Goal: Task Accomplishment & Management: Use online tool/utility

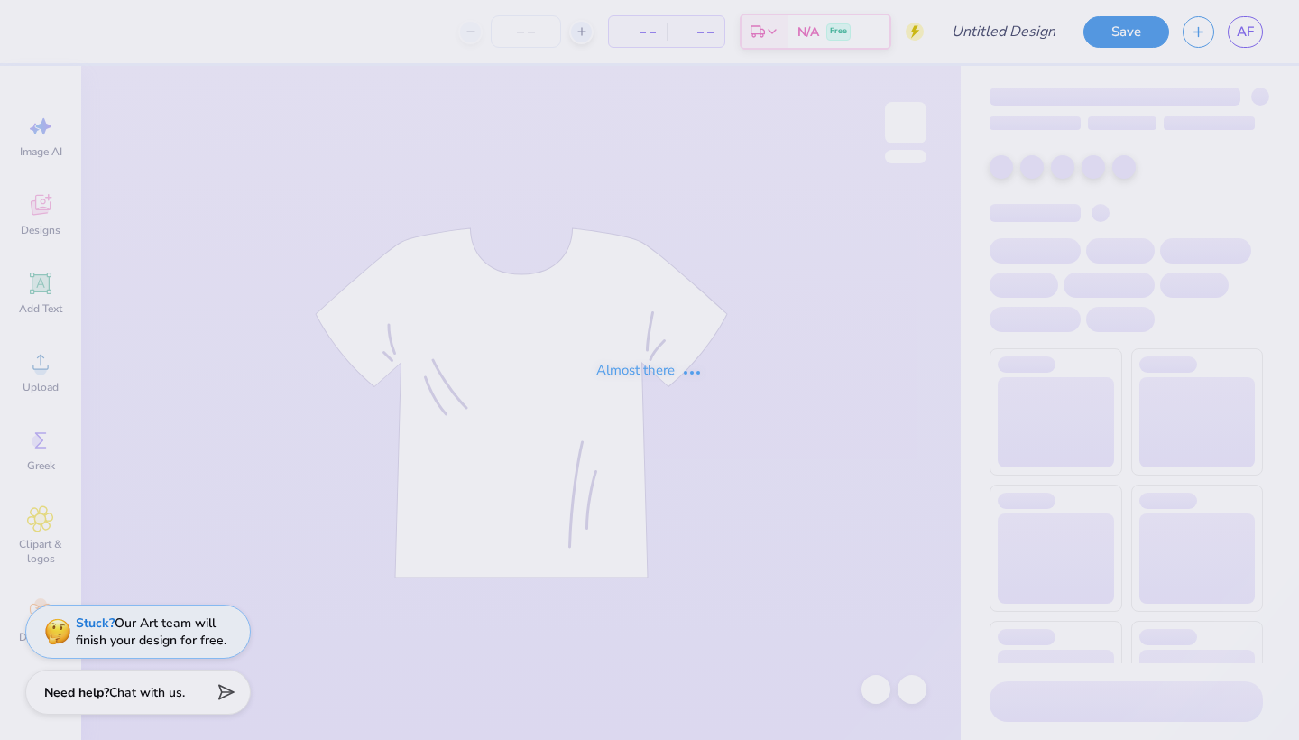
type input "dhop"
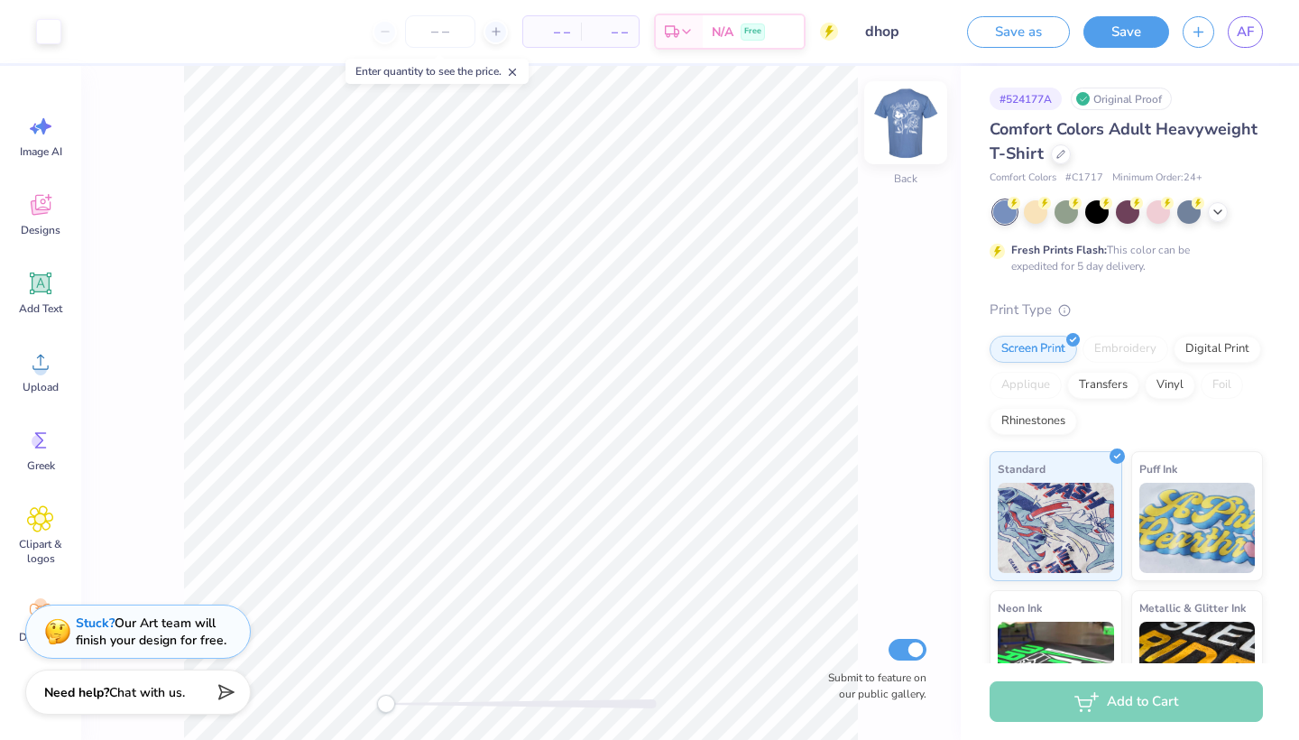
click at [909, 116] on img at bounding box center [906, 123] width 72 height 72
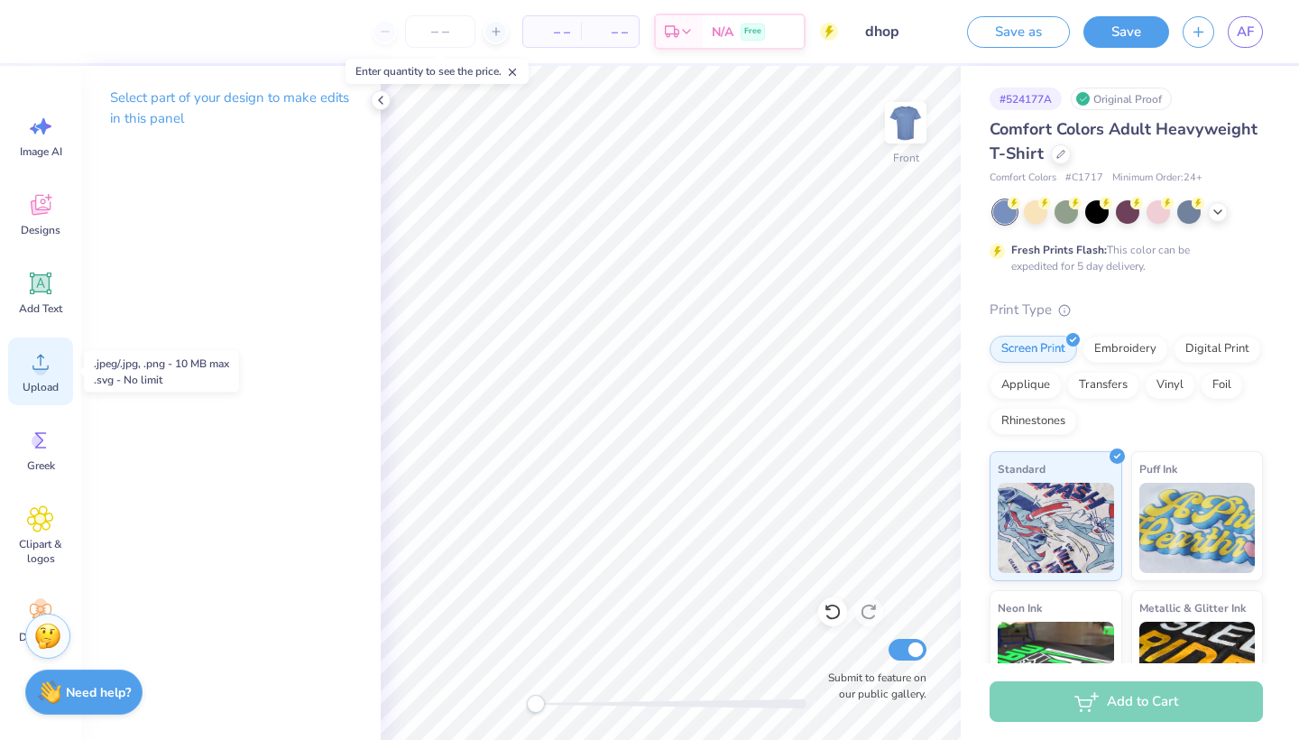
click at [42, 375] on div "Upload" at bounding box center [40, 372] width 65 height 68
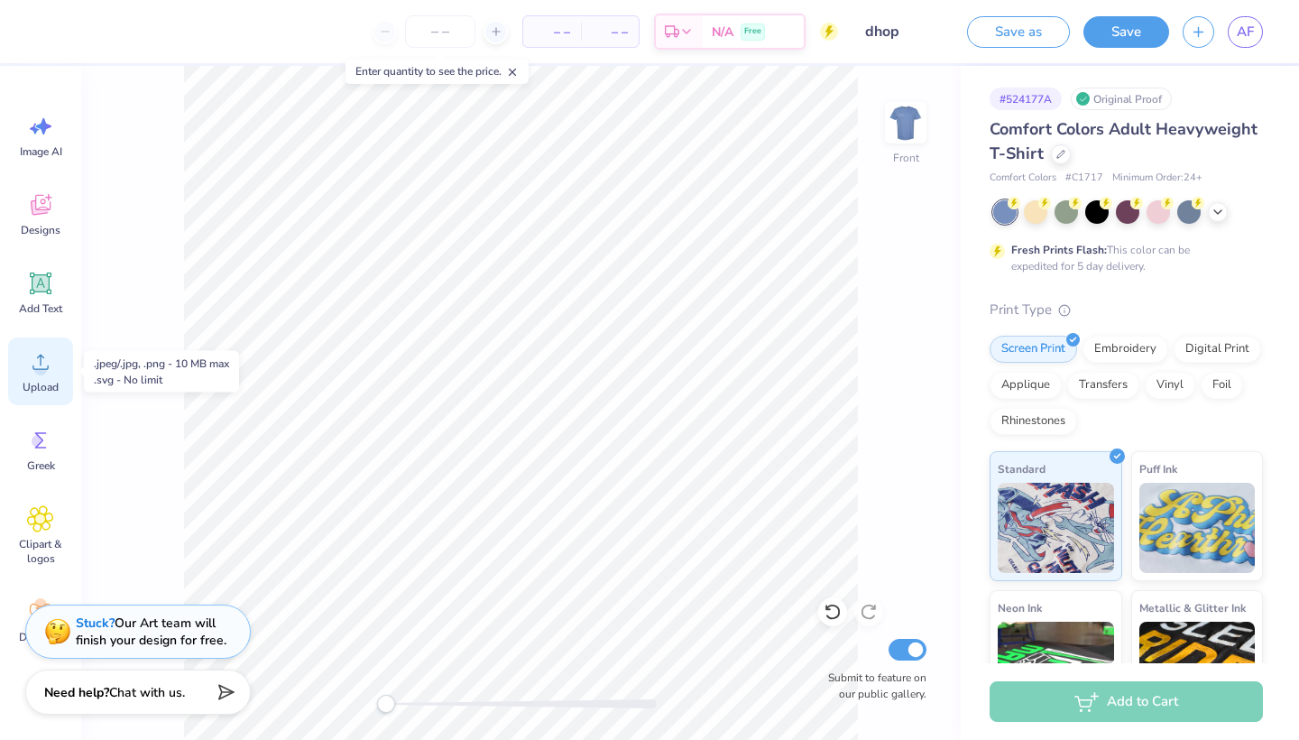
click at [41, 363] on icon at bounding box center [40, 362] width 16 height 15
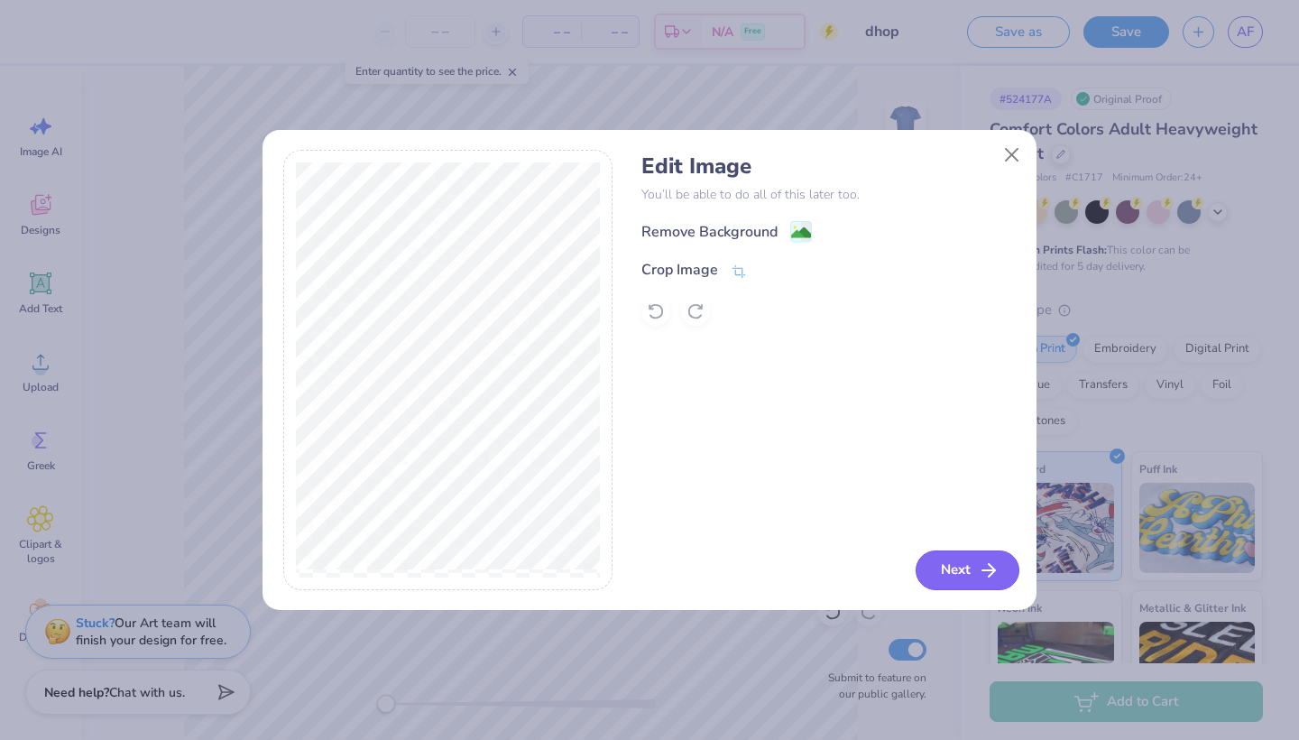
click at [935, 570] on button "Next" at bounding box center [968, 570] width 104 height 40
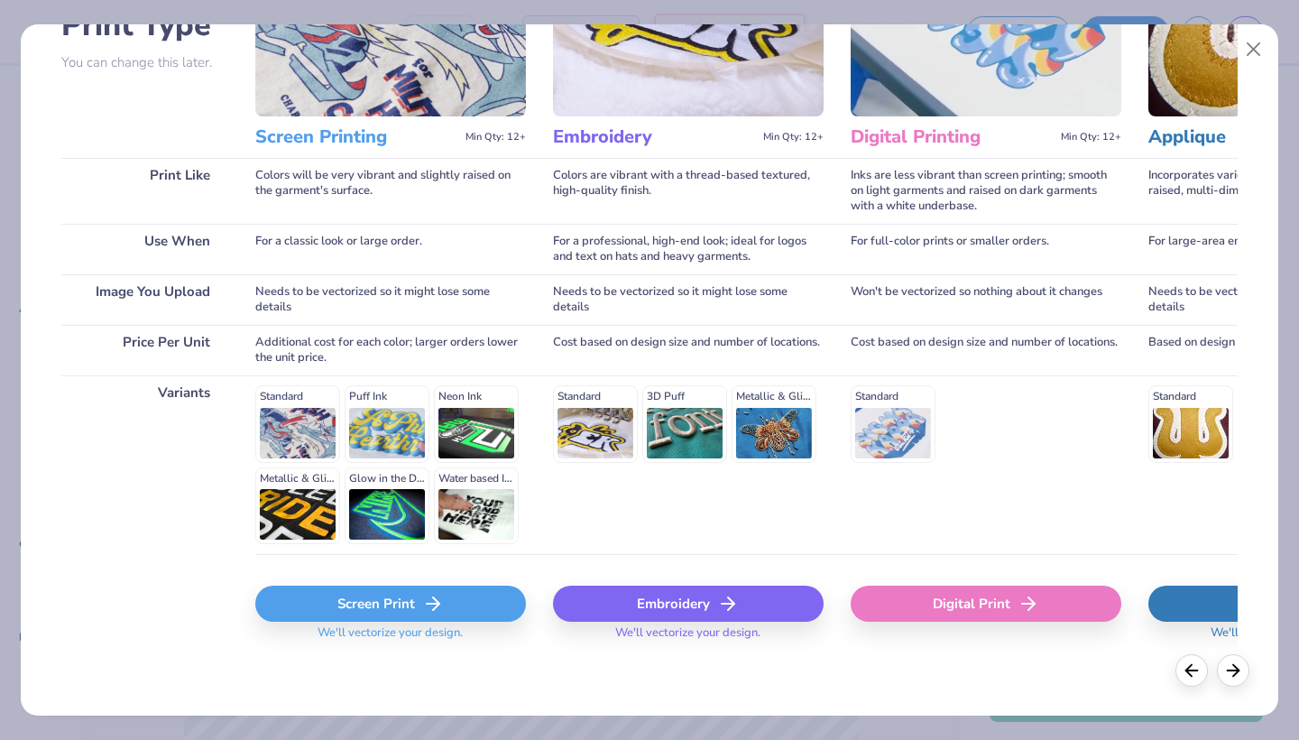
scroll to position [159, 0]
click at [394, 602] on div "Screen Print" at bounding box center [390, 605] width 271 height 36
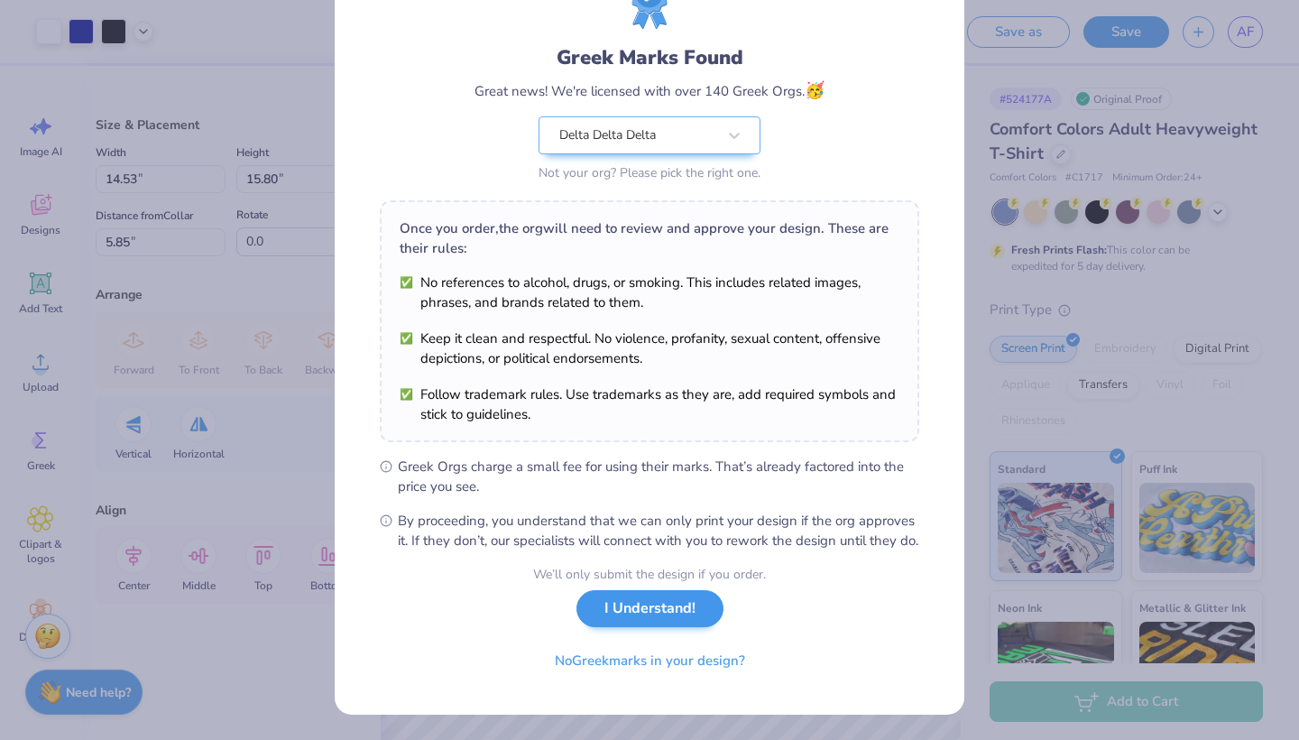
scroll to position [105, 0]
click at [621, 619] on button "I Understand!" at bounding box center [650, 608] width 147 height 37
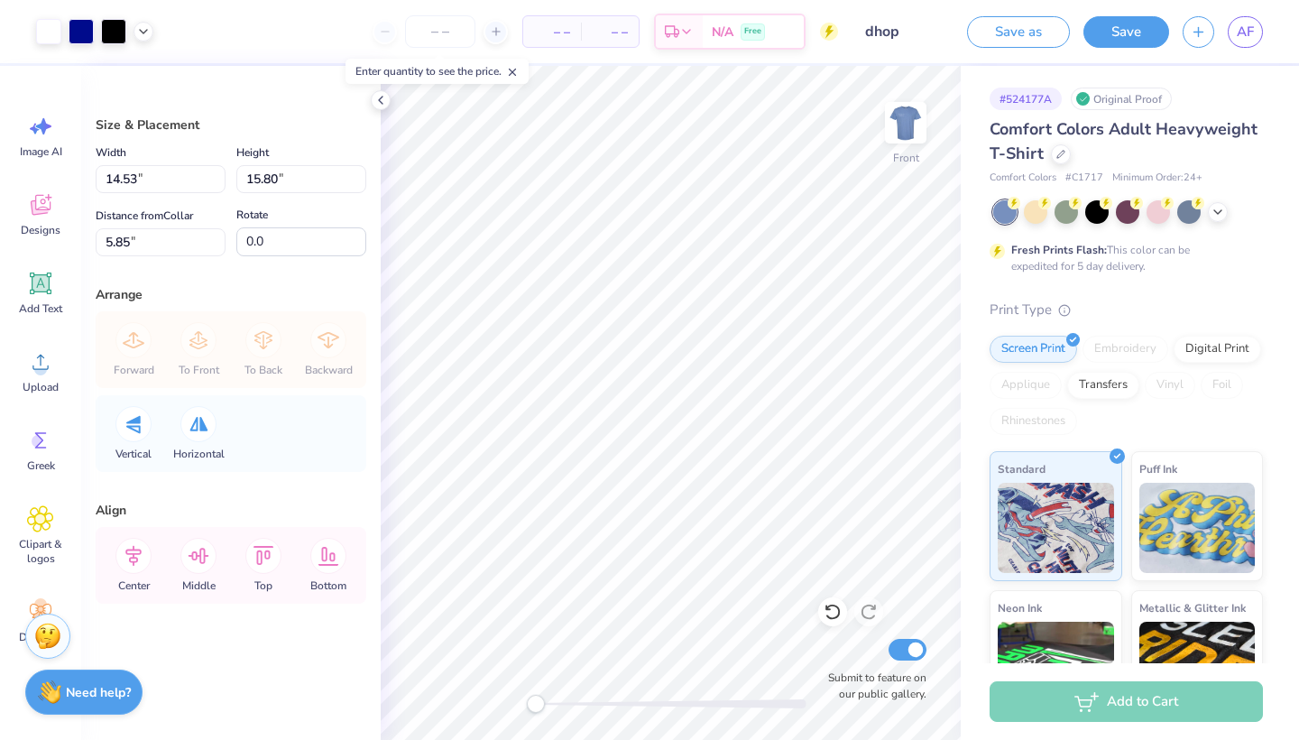
click at [136, 344] on div "Forward To Front To Back Backward" at bounding box center [231, 349] width 260 height 77
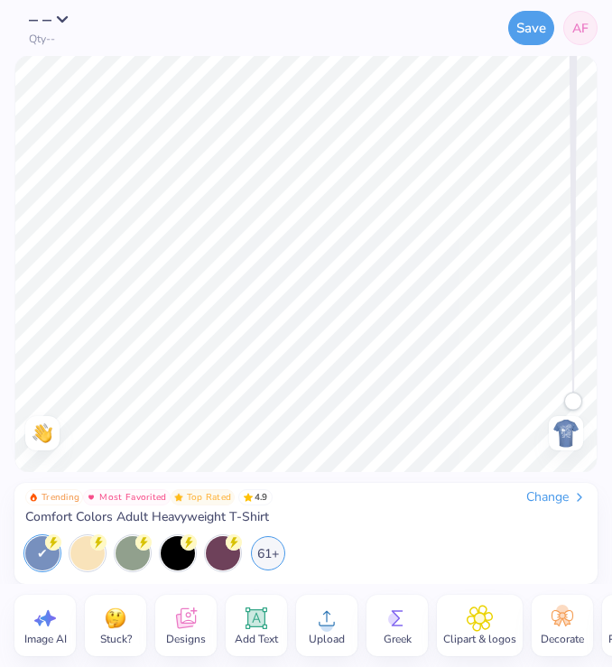
click at [563, 435] on img at bounding box center [565, 433] width 29 height 29
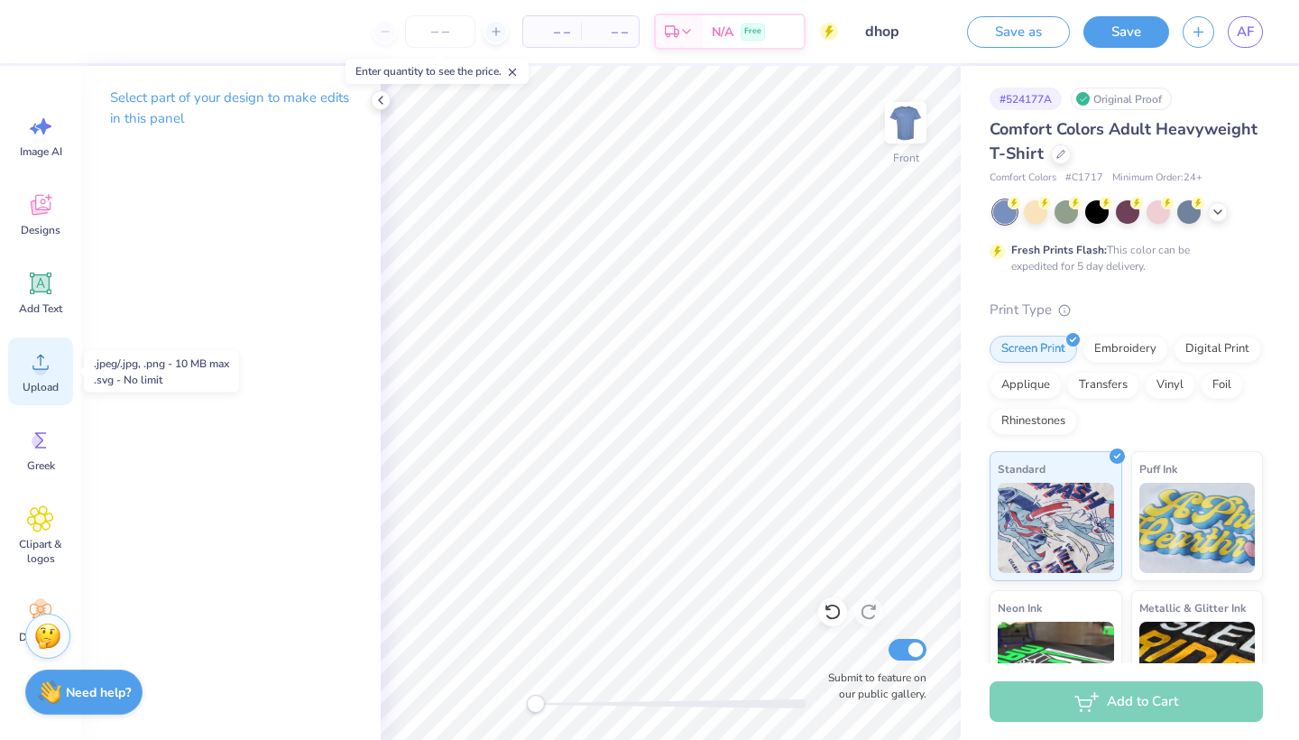
click at [40, 367] on circle at bounding box center [40, 369] width 13 height 13
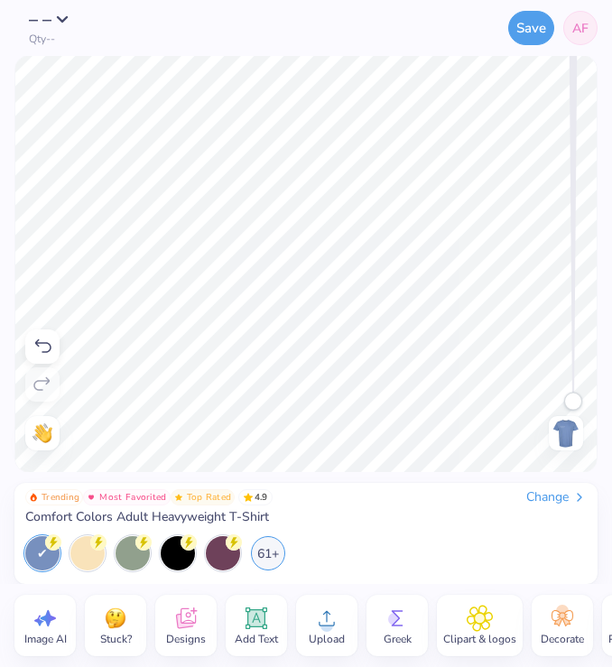
click at [318, 611] on icon at bounding box center [326, 618] width 27 height 27
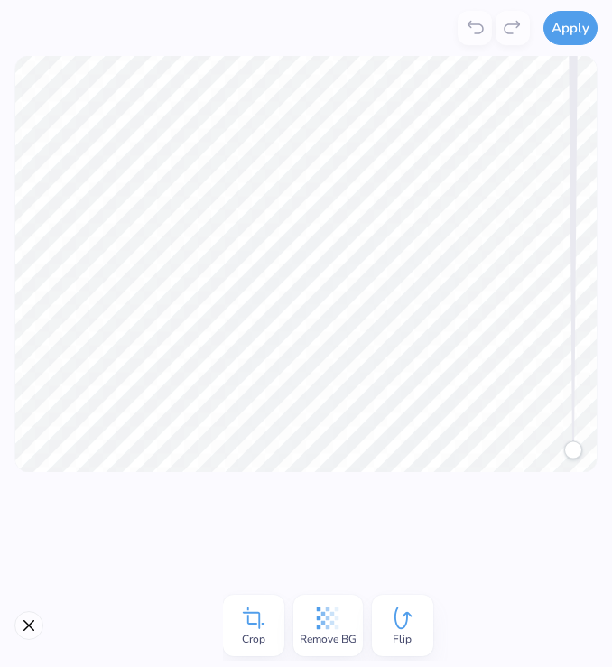
click at [333, 616] on icon at bounding box center [327, 618] width 27 height 27
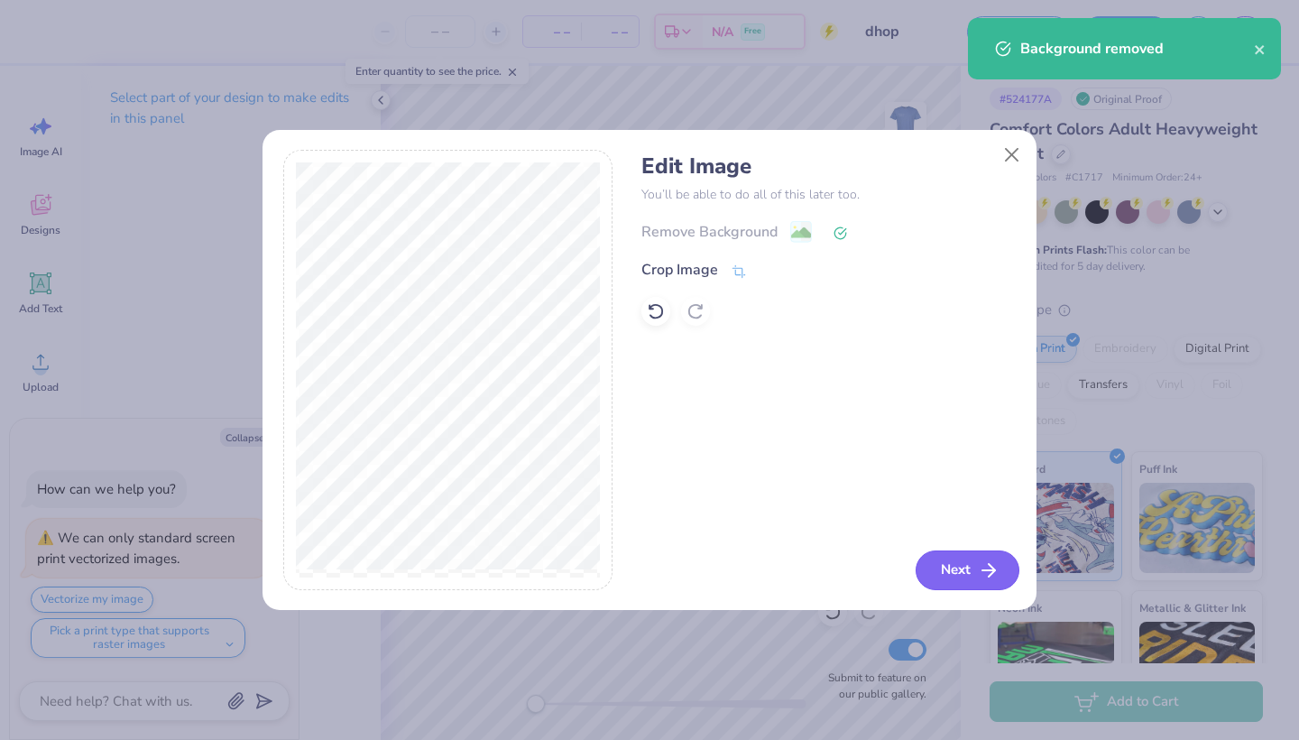
click at [611, 569] on button "Next" at bounding box center [968, 570] width 104 height 40
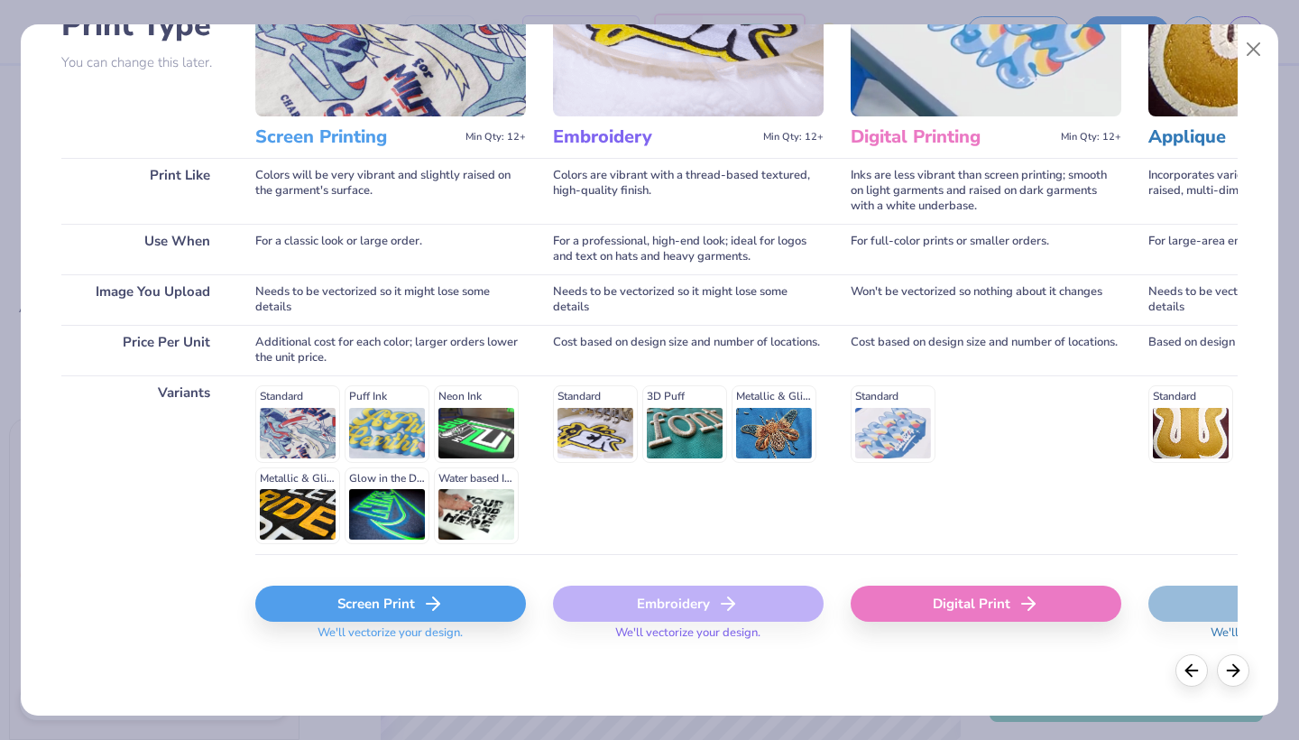
scroll to position [159, 0]
click at [412, 614] on div "Screen Print" at bounding box center [390, 605] width 271 height 36
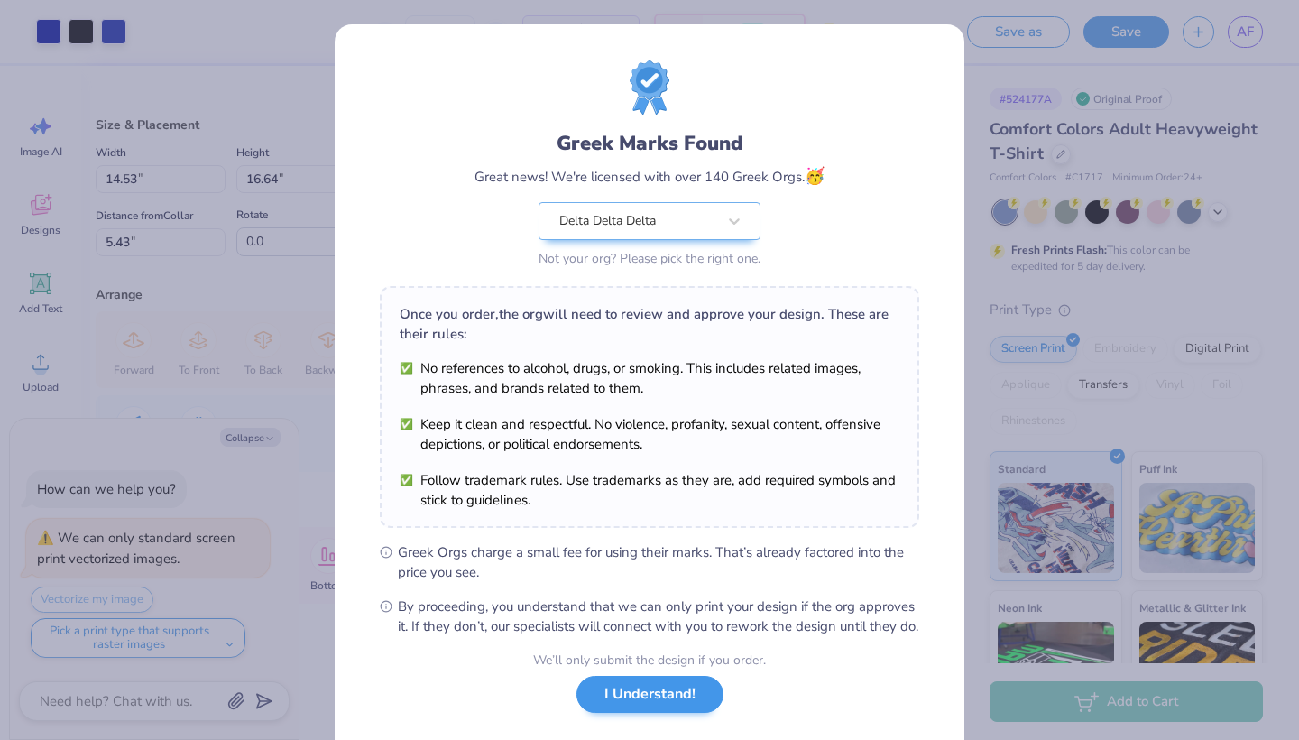
click at [603, 666] on button "I Understand!" at bounding box center [650, 694] width 147 height 37
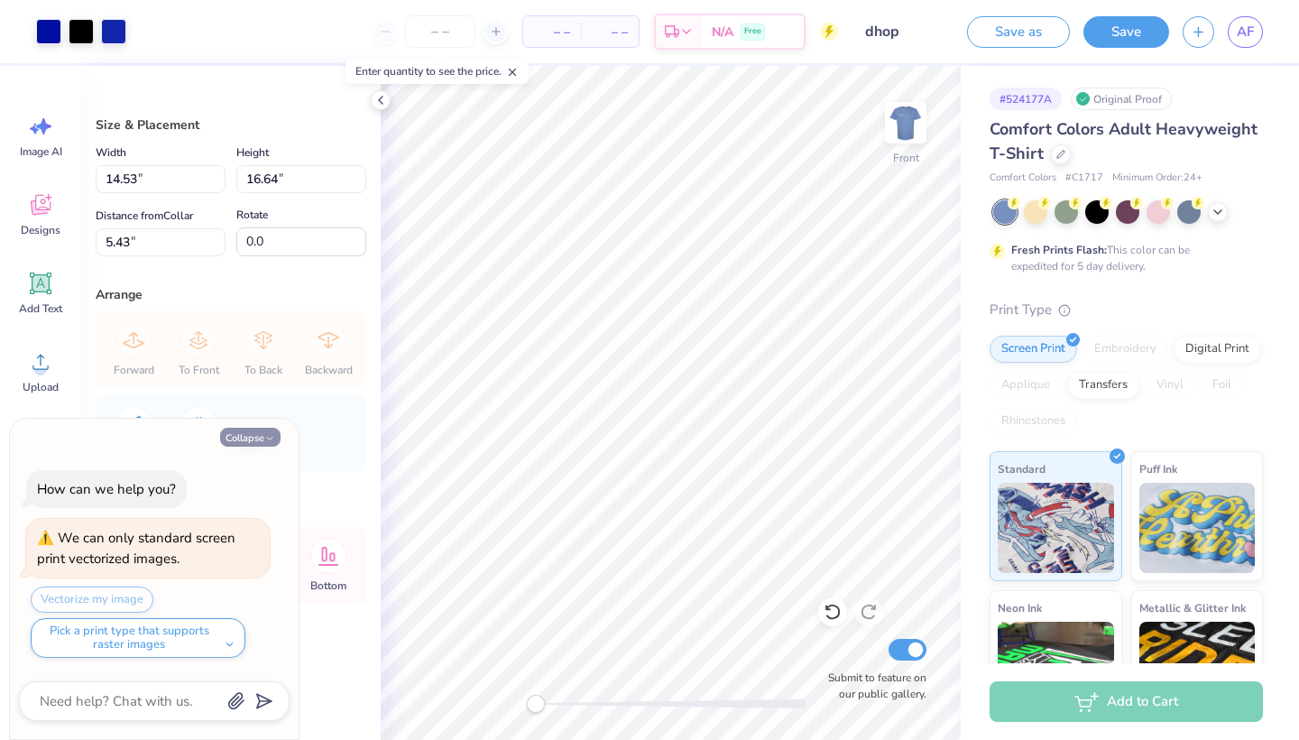
click at [238, 432] on button "Collapse" at bounding box center [250, 437] width 60 height 19
type textarea "x"
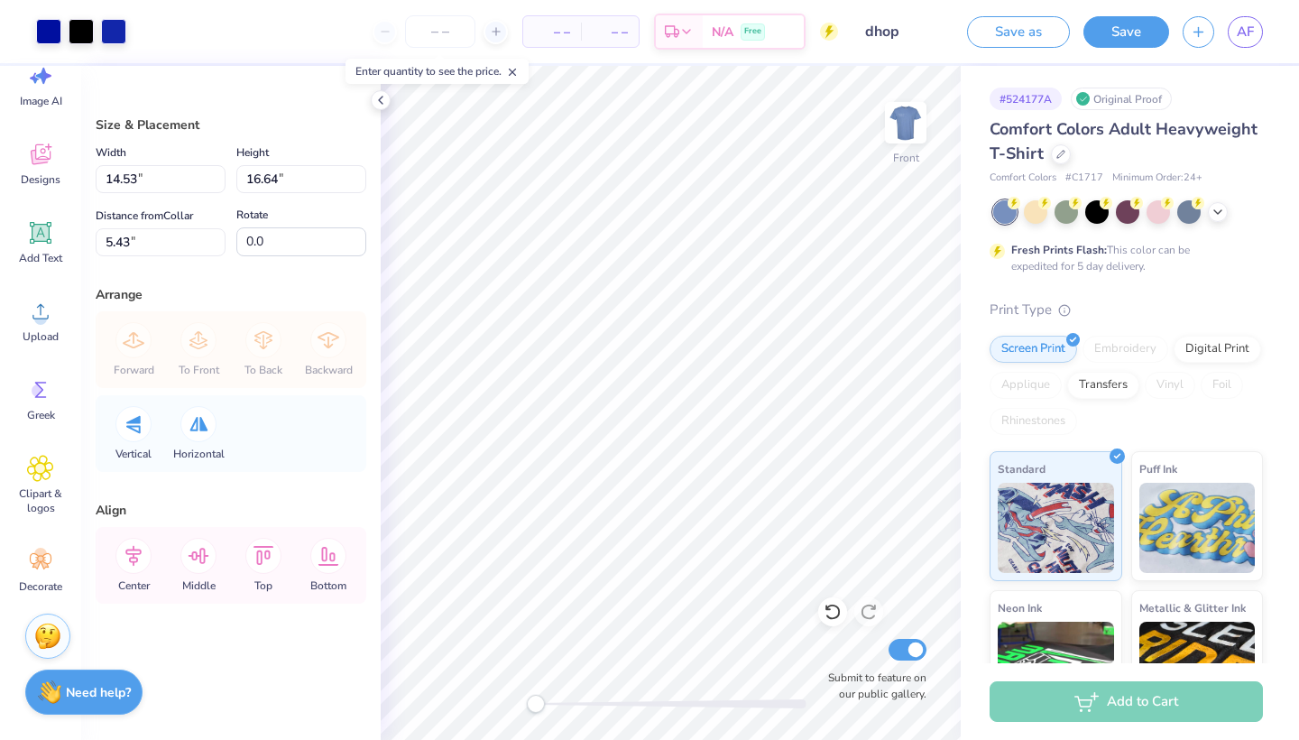
scroll to position [0, 0]
click at [611, 214] on icon at bounding box center [1218, 210] width 14 height 14
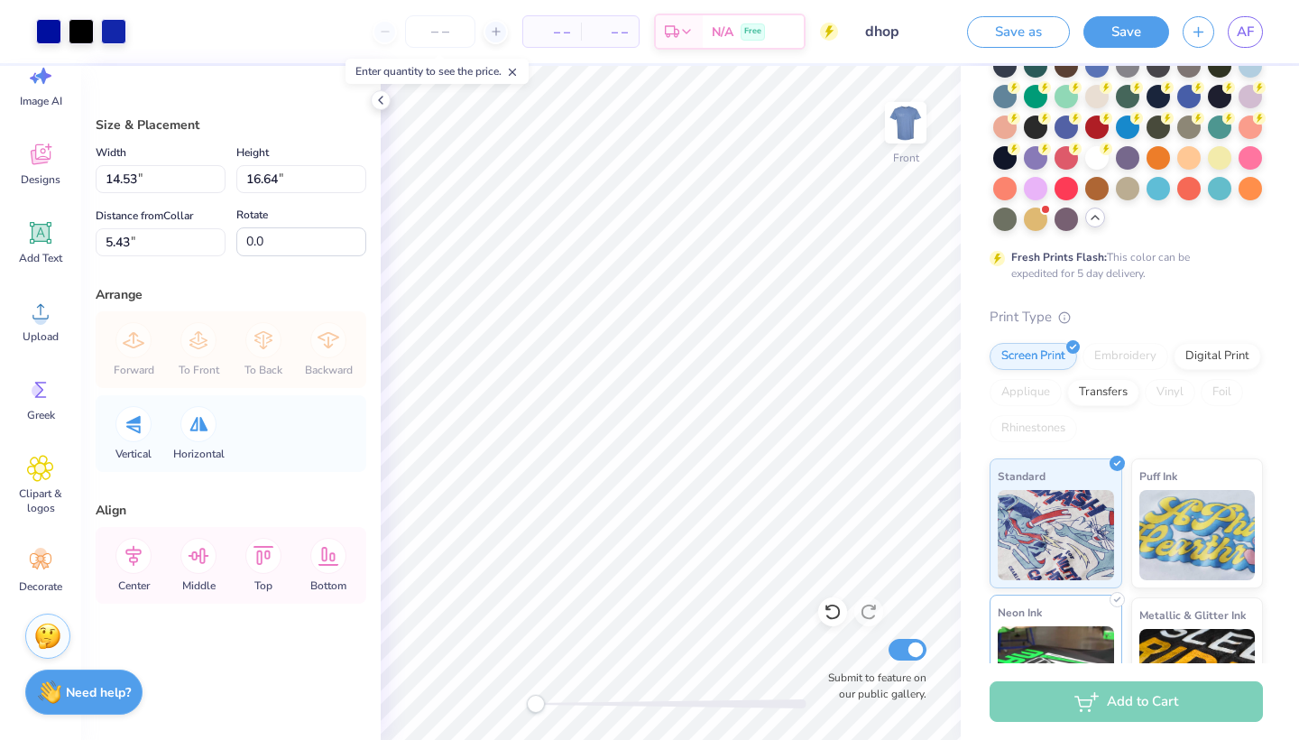
scroll to position [198, 0]
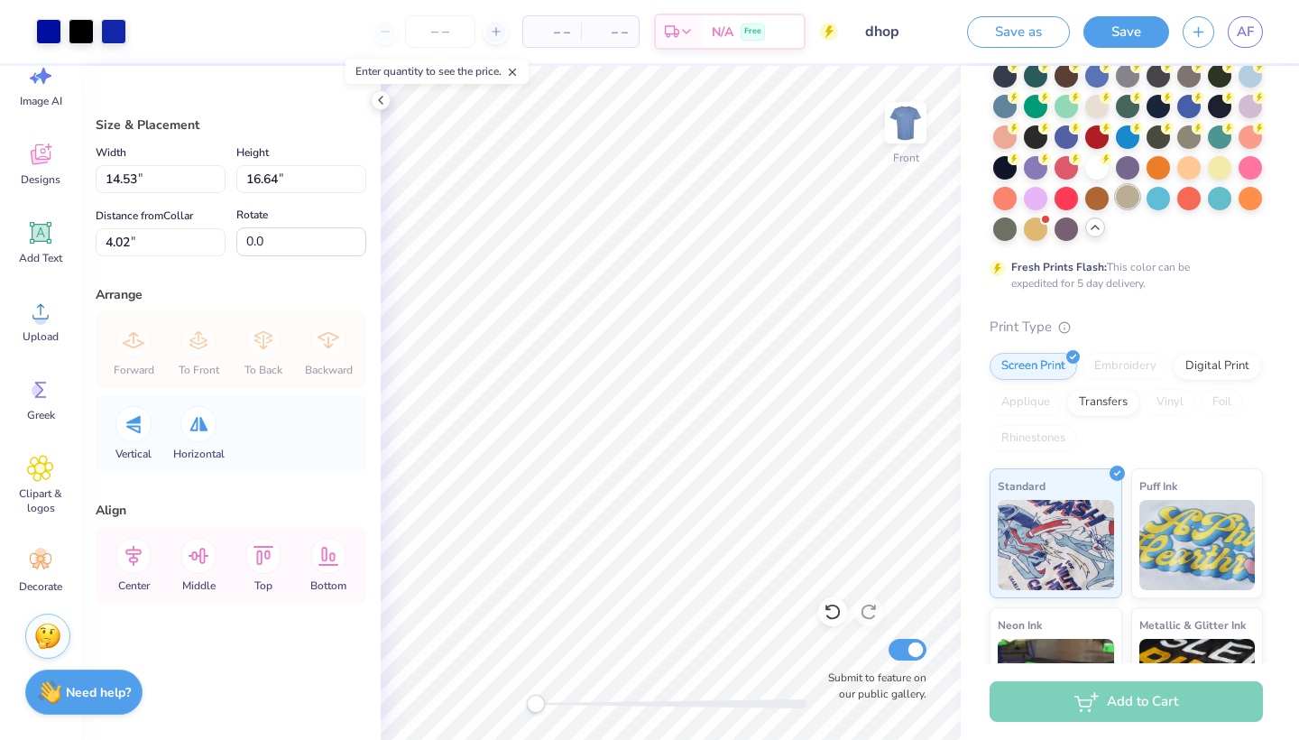
click at [611, 194] on div at bounding box center [1127, 196] width 23 height 23
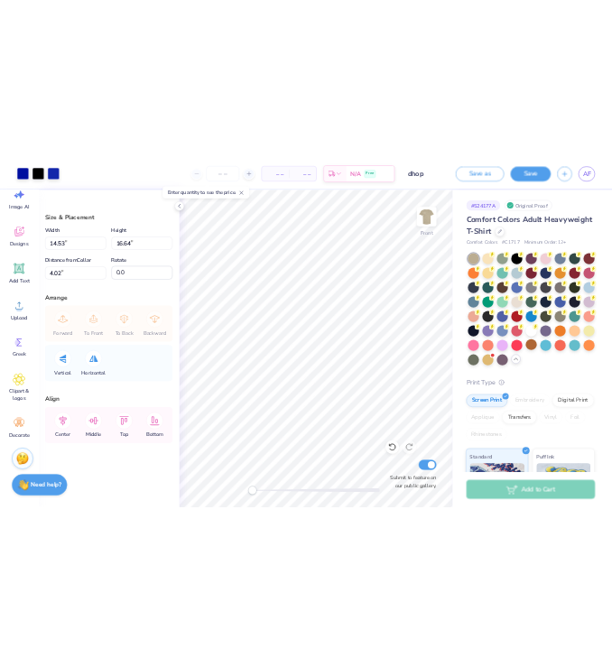
scroll to position [0, 0]
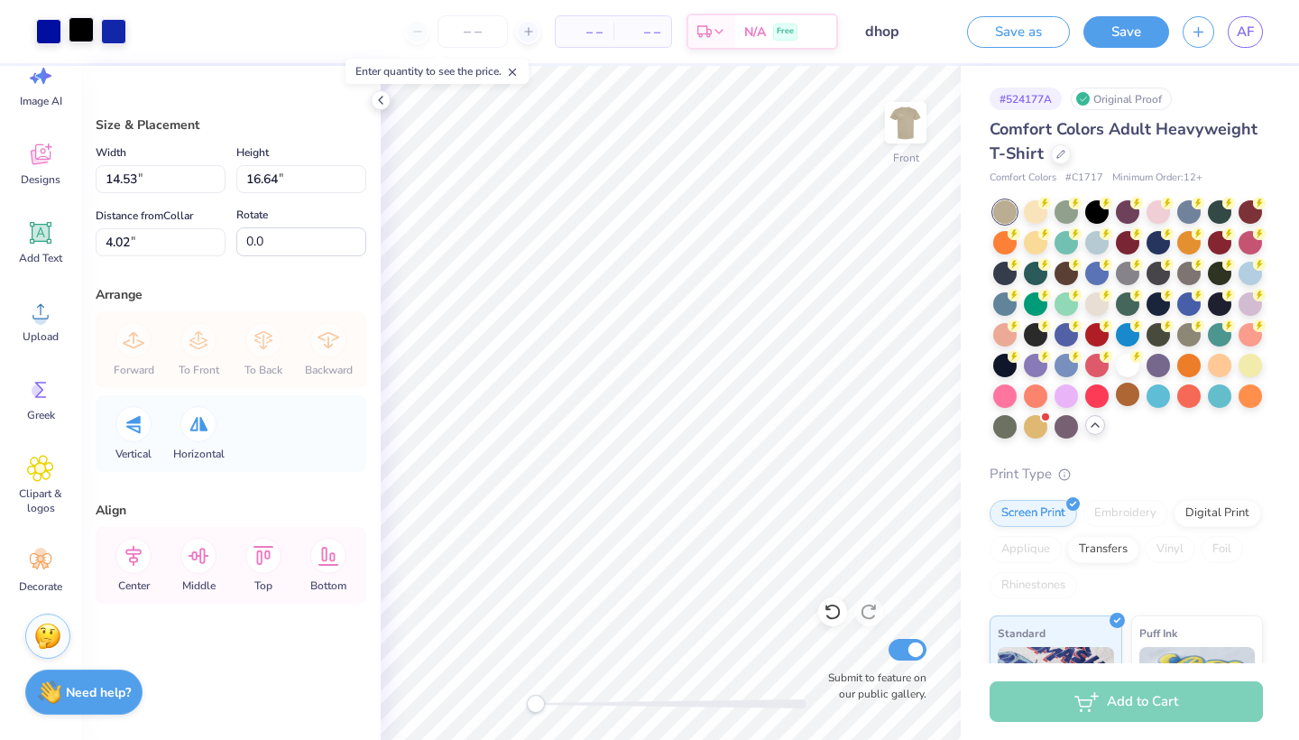
click at [79, 31] on div at bounding box center [81, 29] width 25 height 25
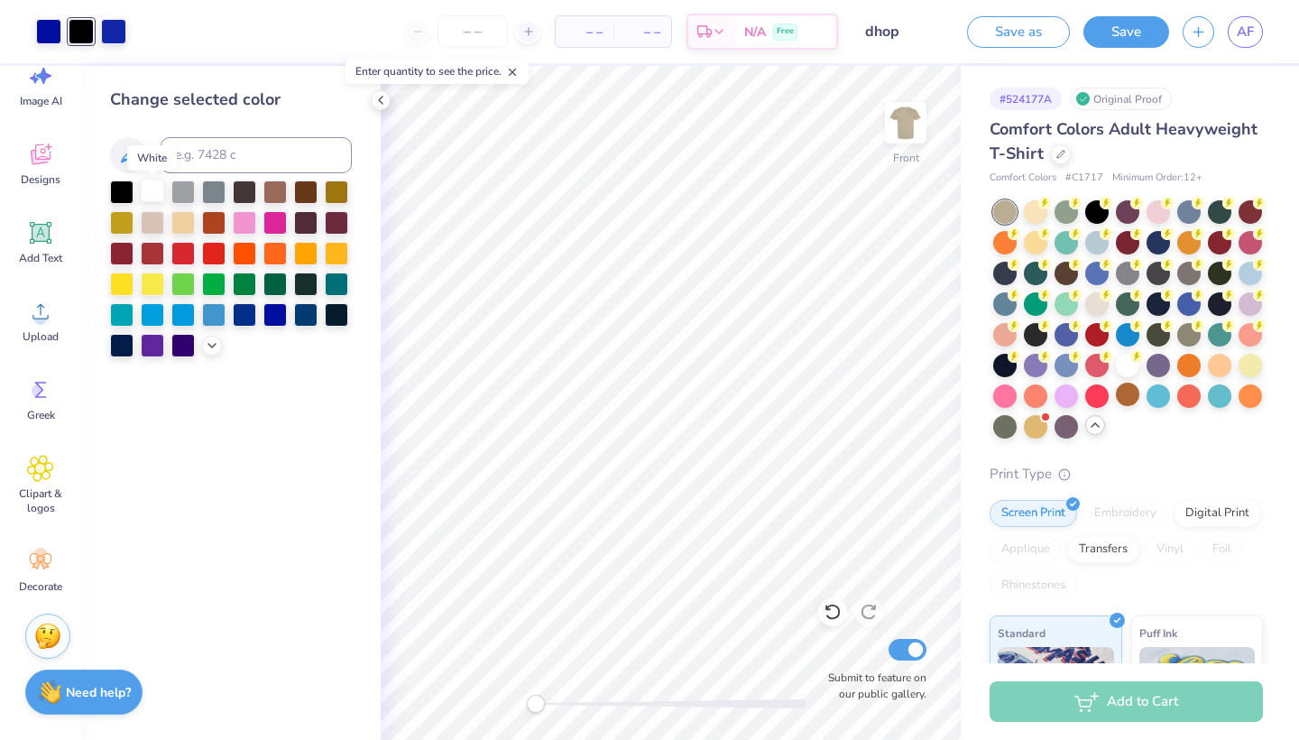
click at [150, 192] on div at bounding box center [152, 190] width 23 height 23
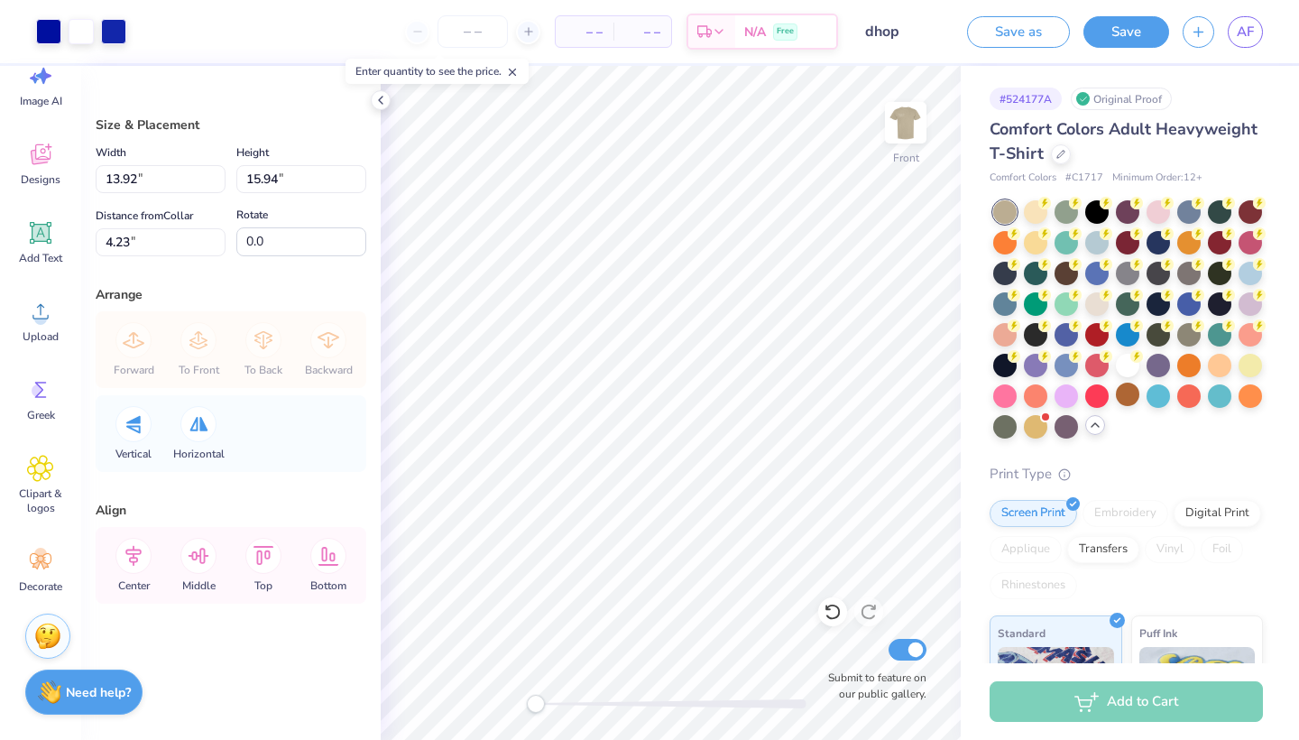
type input "13.15"
type input "15.06"
type input "5.10"
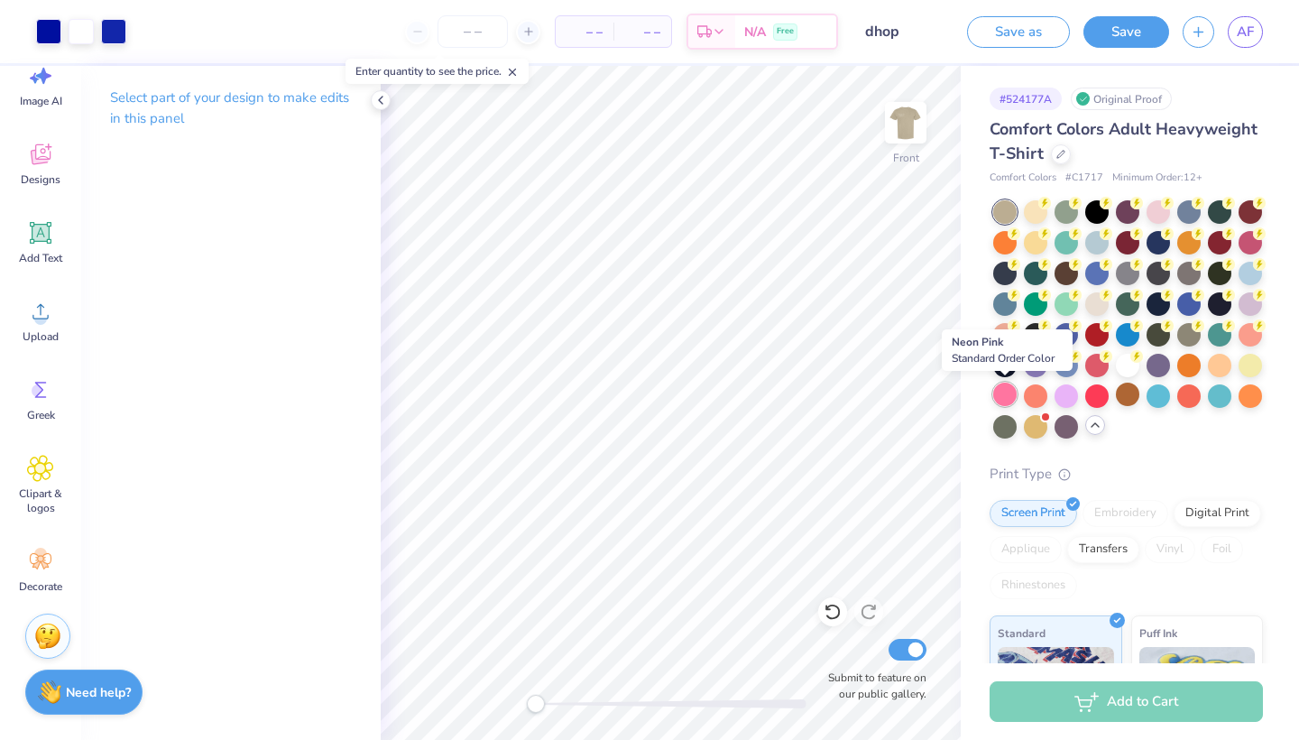
click at [611, 395] on div at bounding box center [1005, 394] width 23 height 23
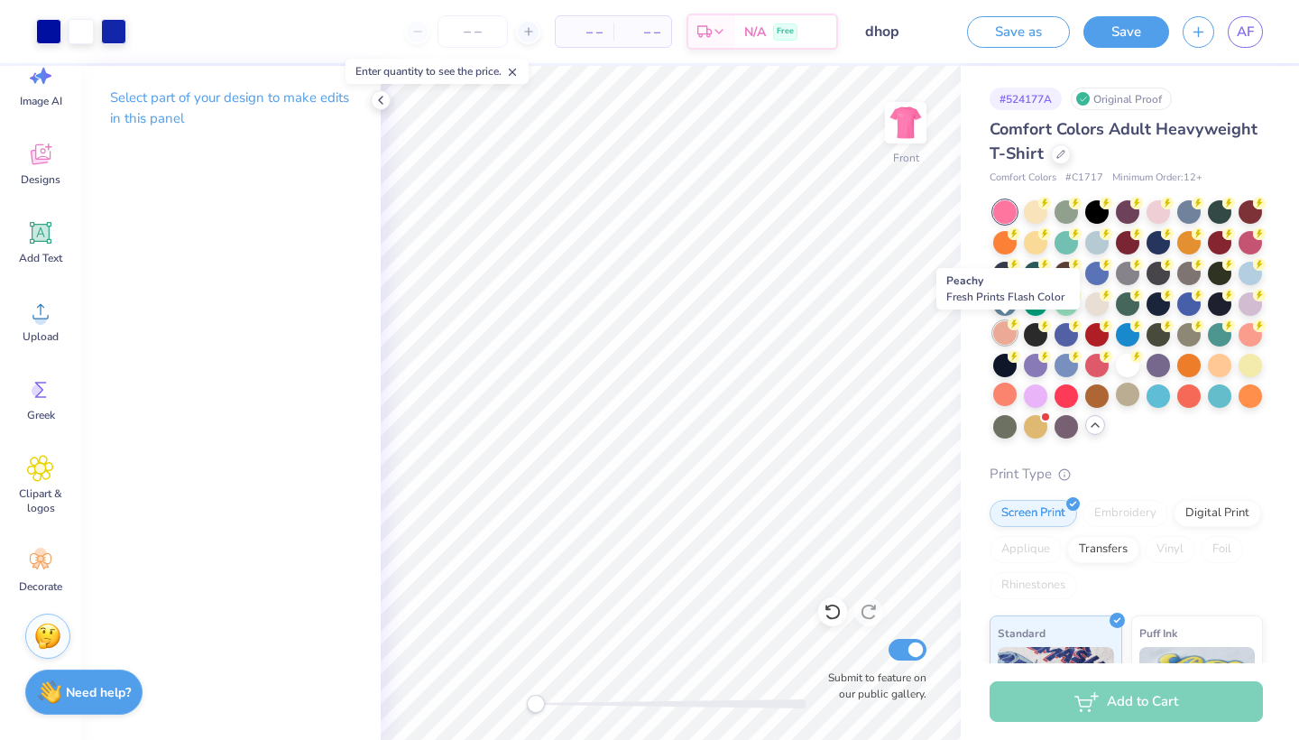
click at [611, 336] on div at bounding box center [1005, 332] width 23 height 23
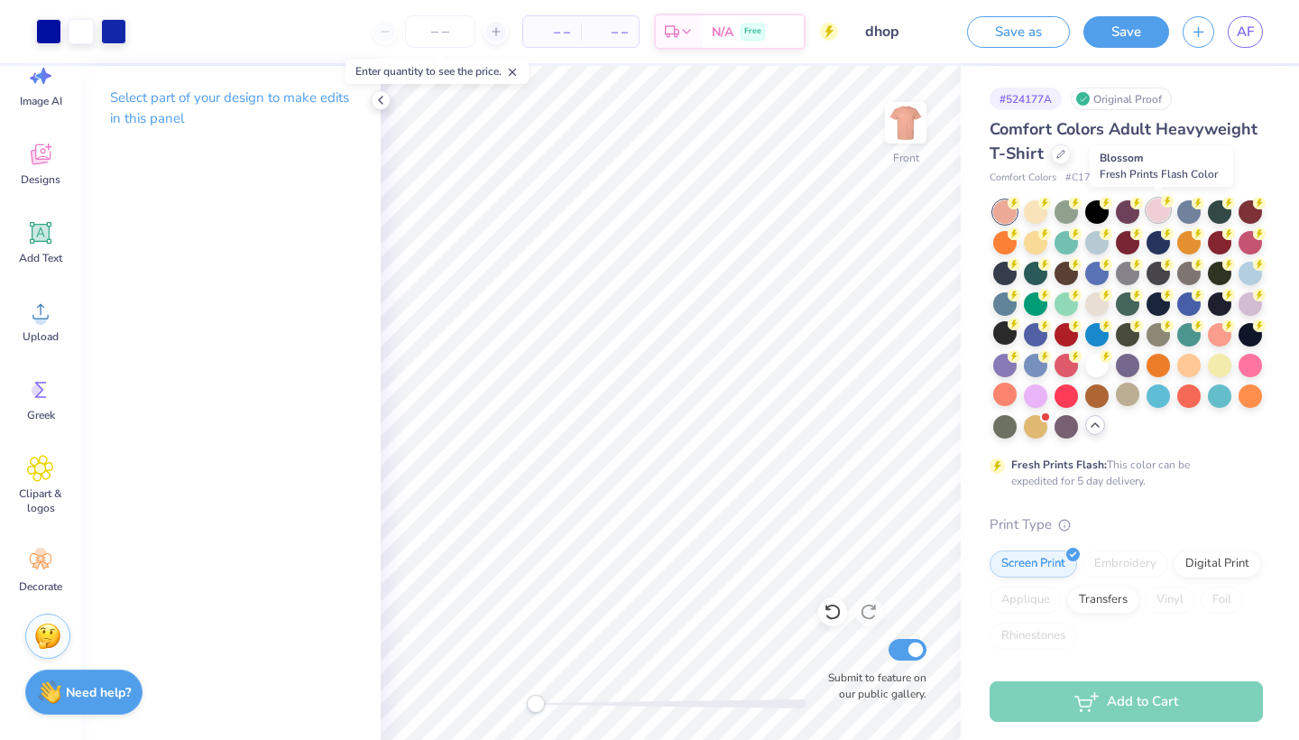
click at [611, 205] on div at bounding box center [1158, 210] width 23 height 23
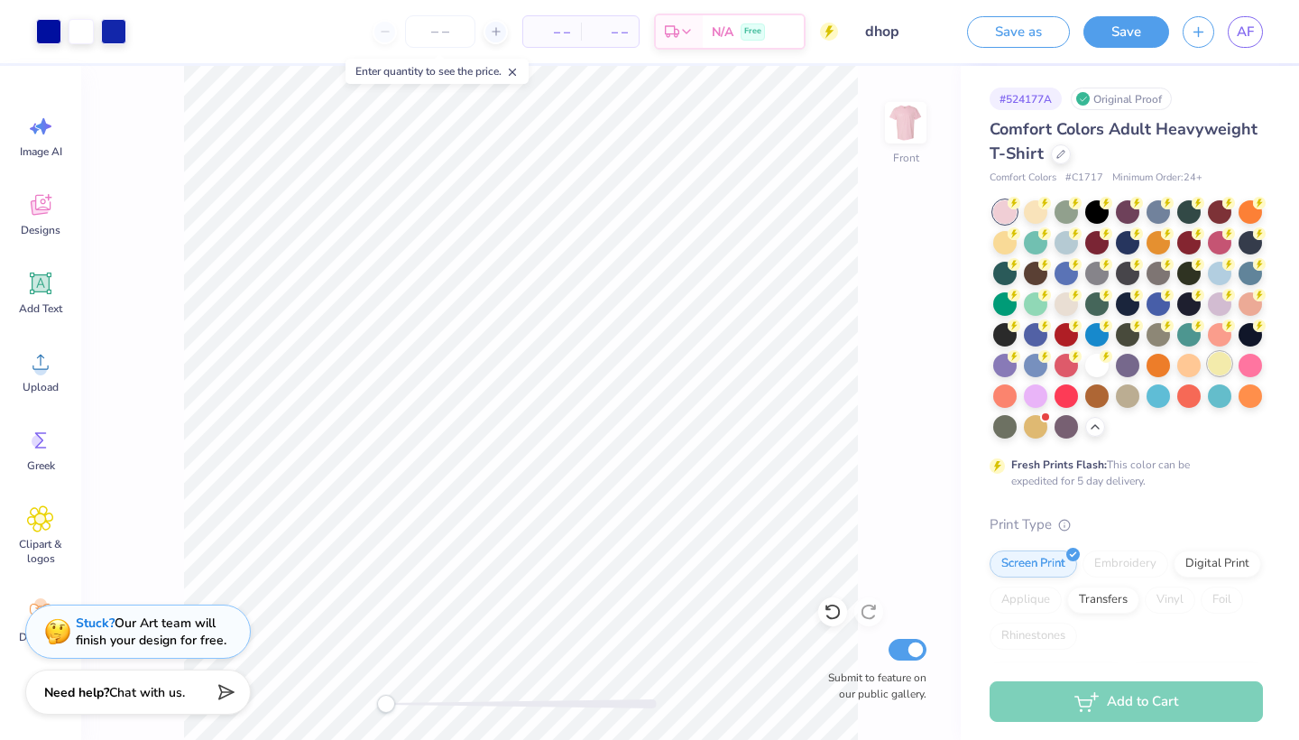
click at [611, 365] on div at bounding box center [1219, 363] width 23 height 23
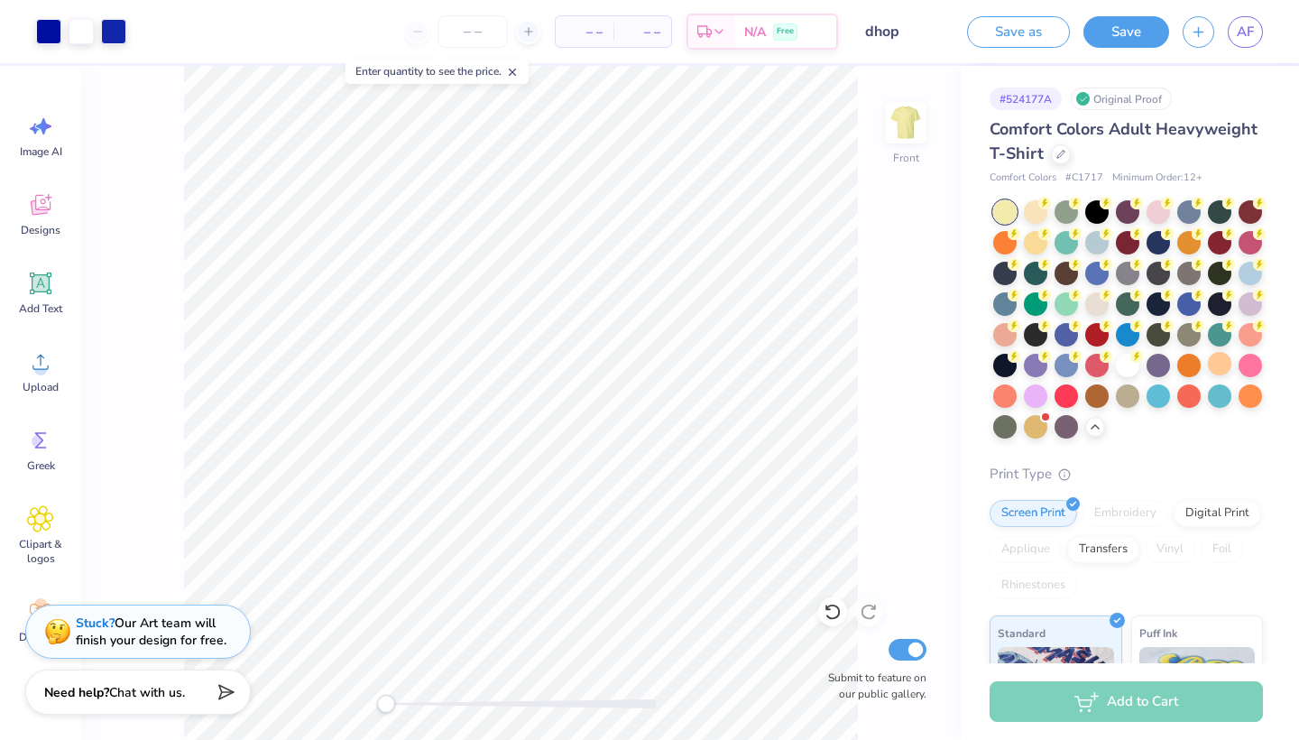
click at [611, 213] on div at bounding box center [1005, 211] width 23 height 23
click at [611, 206] on div at bounding box center [1035, 210] width 23 height 23
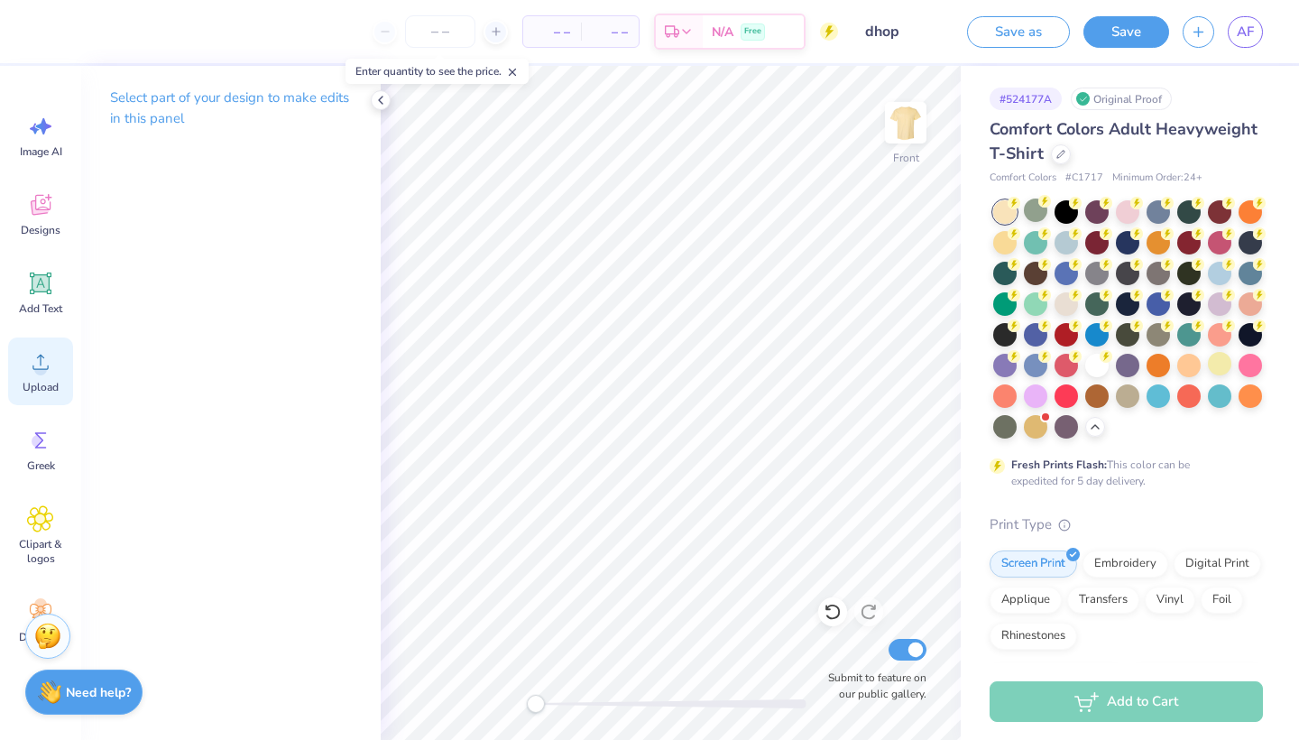
click at [55, 378] on div "Upload" at bounding box center [40, 372] width 65 height 68
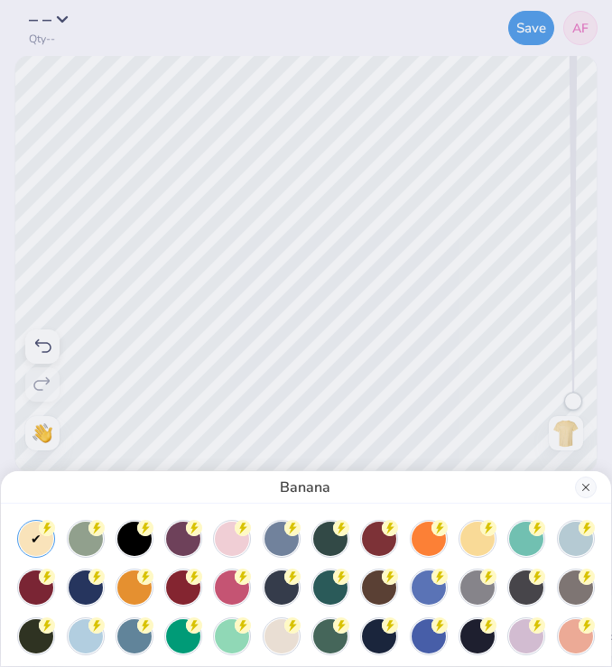
click at [587, 488] on button "Close" at bounding box center [586, 487] width 22 height 22
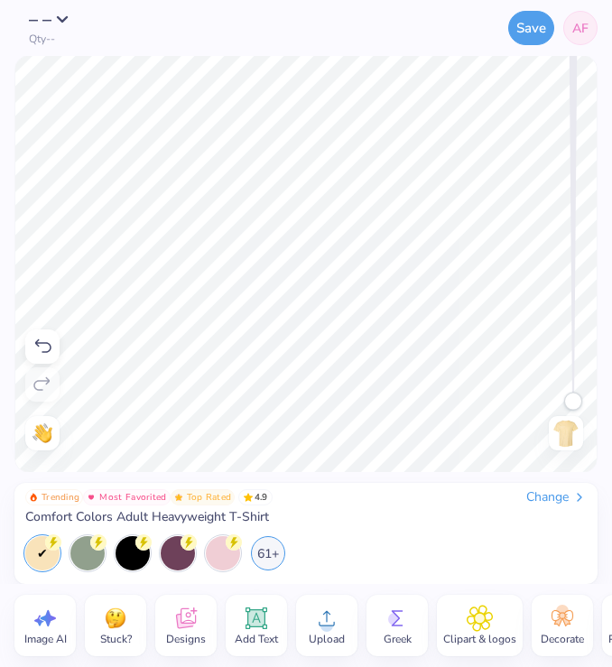
click at [338, 616] on icon at bounding box center [326, 618] width 27 height 27
click at [330, 612] on icon at bounding box center [326, 618] width 27 height 27
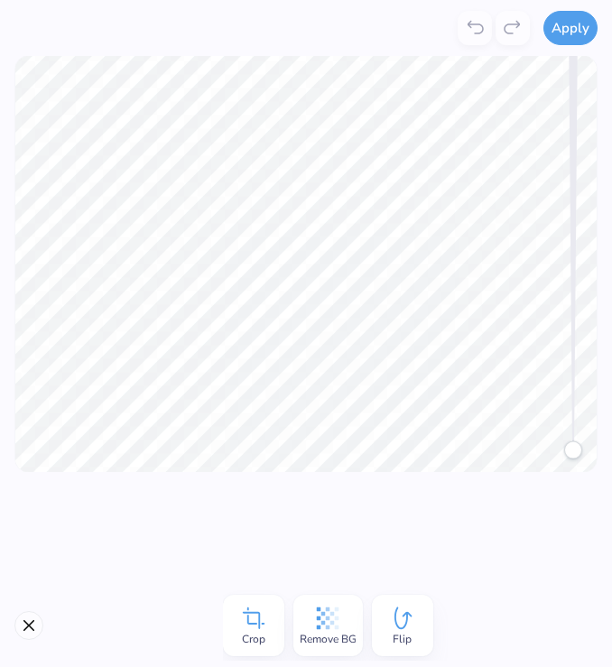
click at [334, 624] on icon at bounding box center [328, 618] width 23 height 23
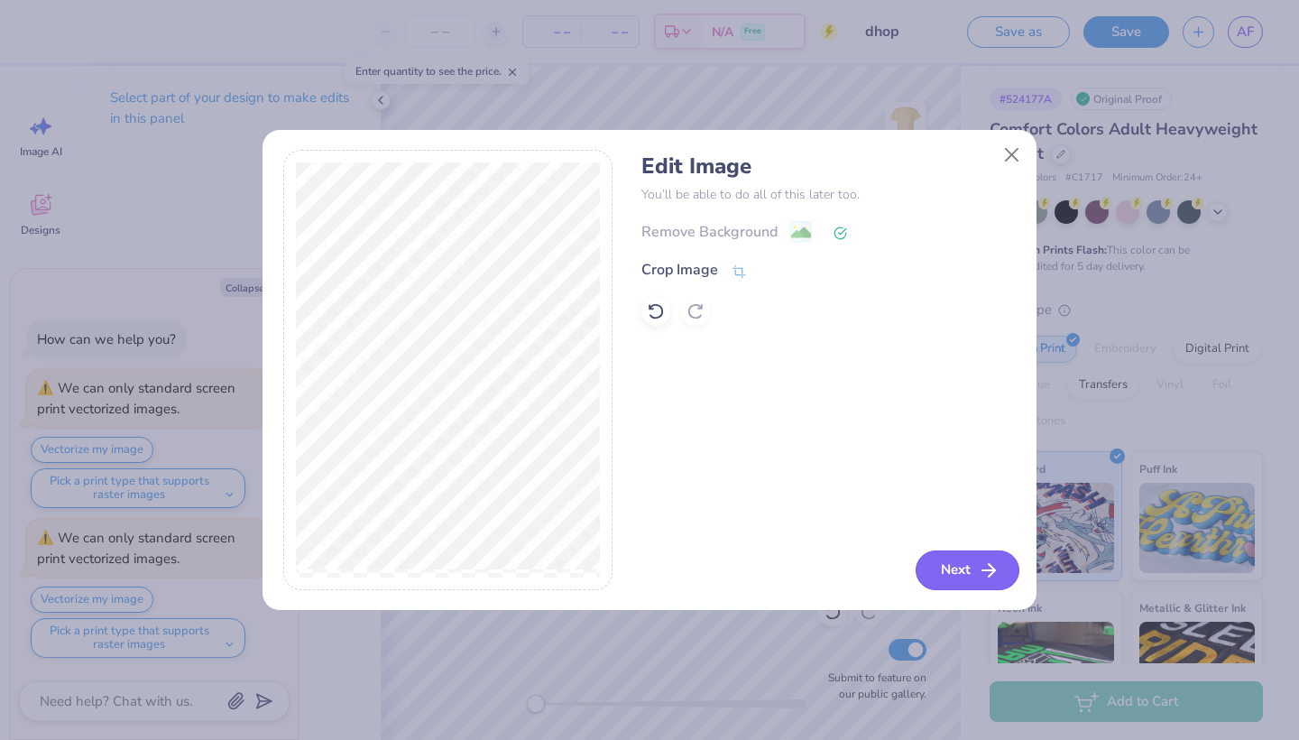
click at [611, 578] on button "Next" at bounding box center [968, 570] width 104 height 40
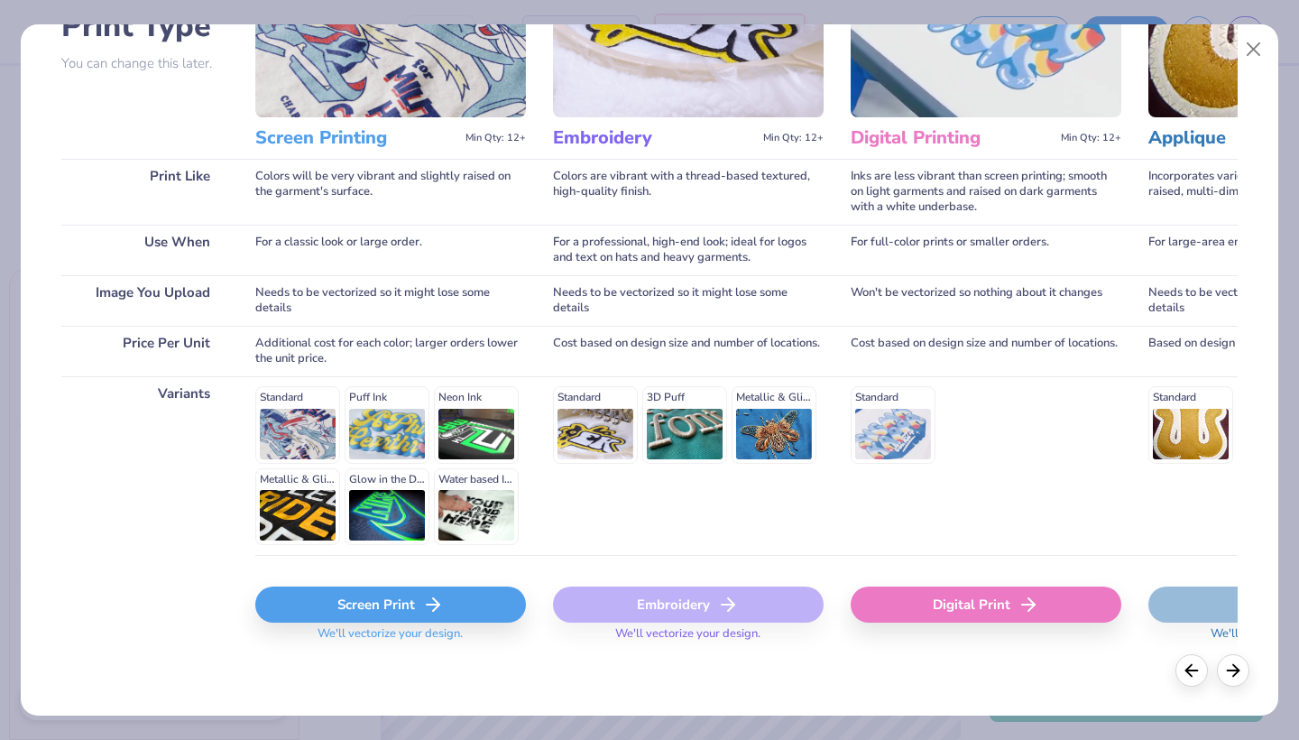
click at [375, 598] on div "Screen Print" at bounding box center [390, 605] width 271 height 36
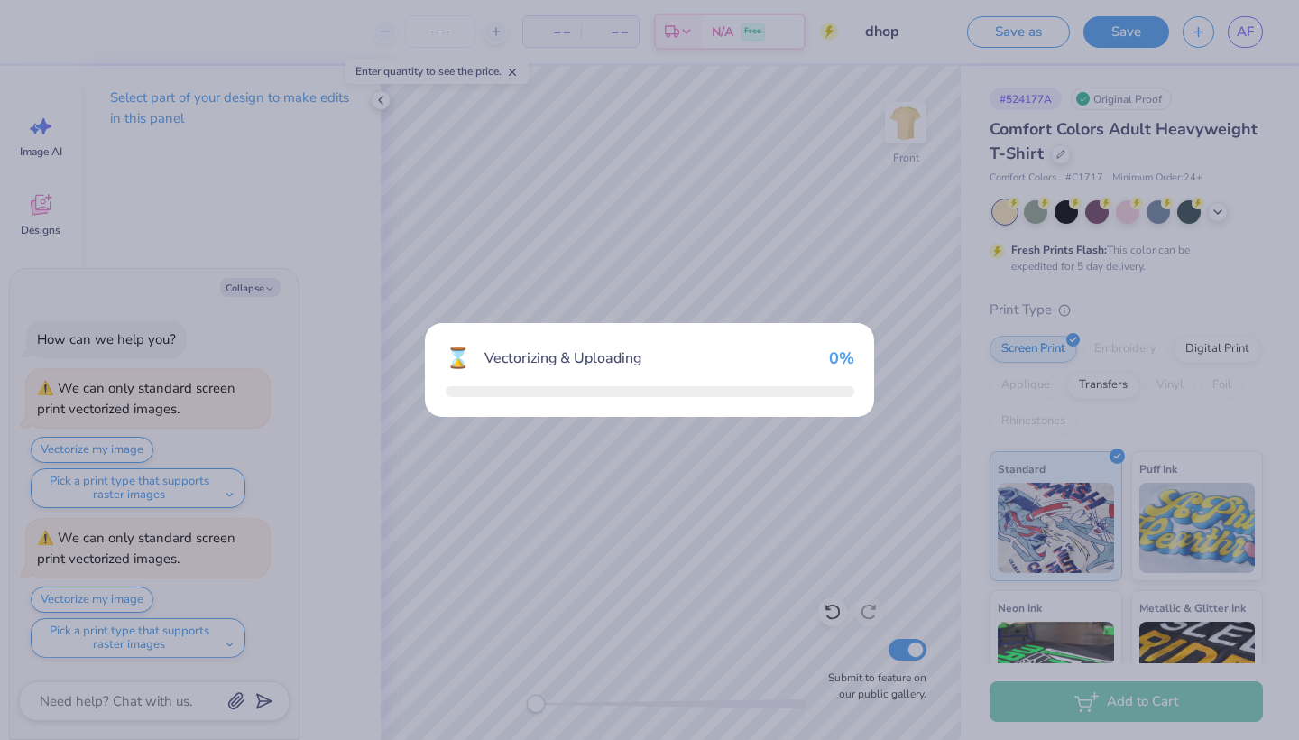
scroll to position [159, 0]
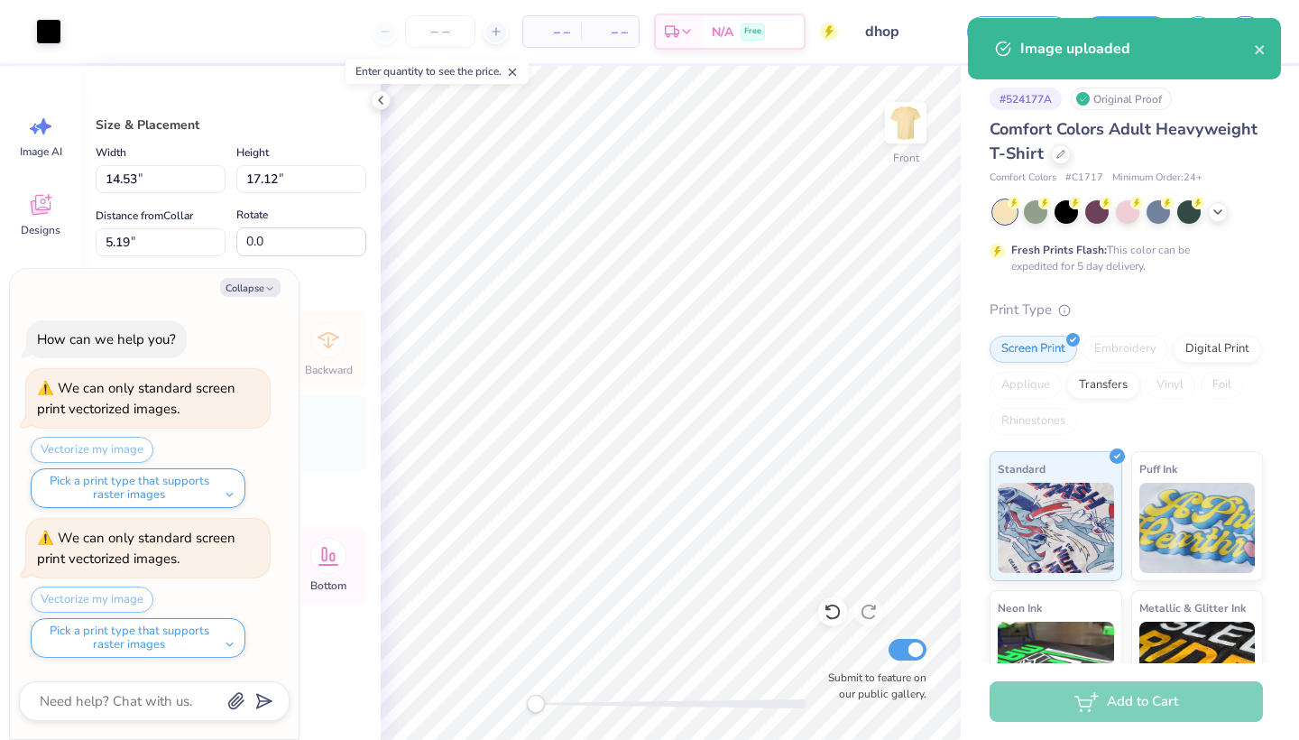
type textarea "x"
type input "12.98"
type input "15.29"
type input "7.02"
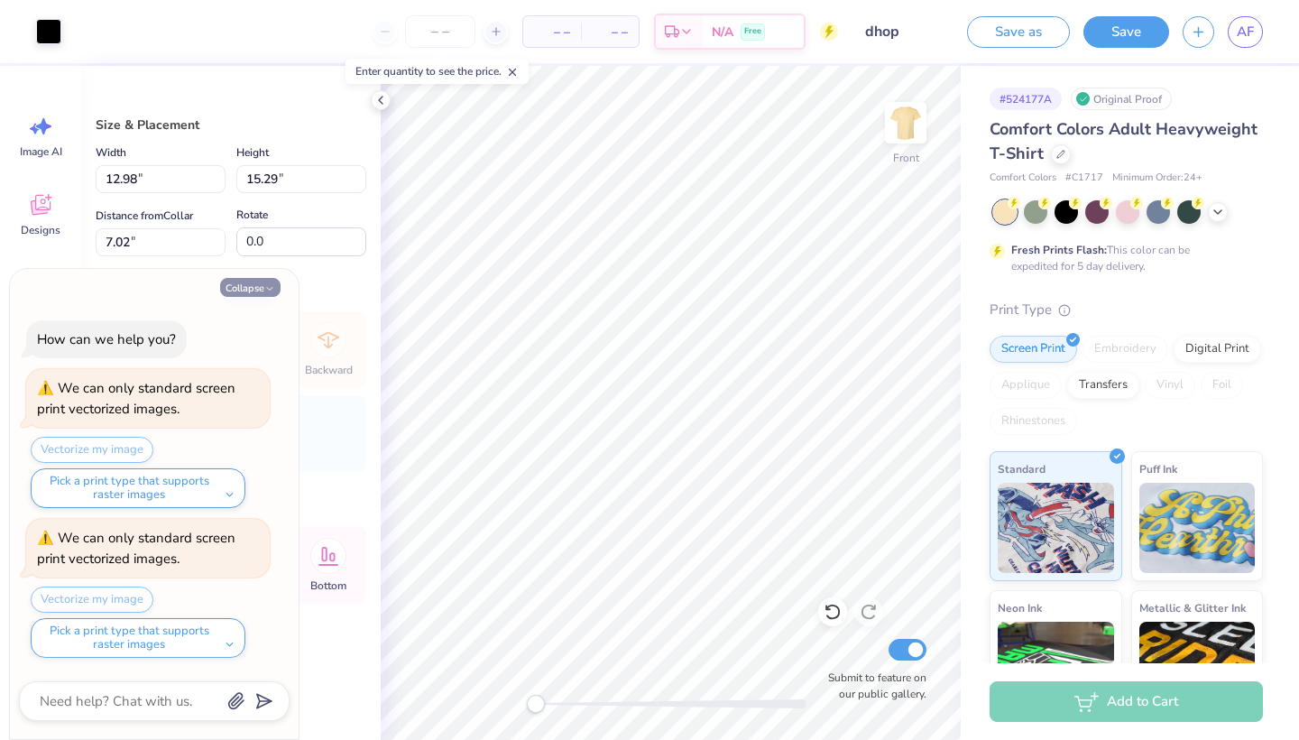
click at [249, 280] on button "Collapse" at bounding box center [250, 287] width 60 height 19
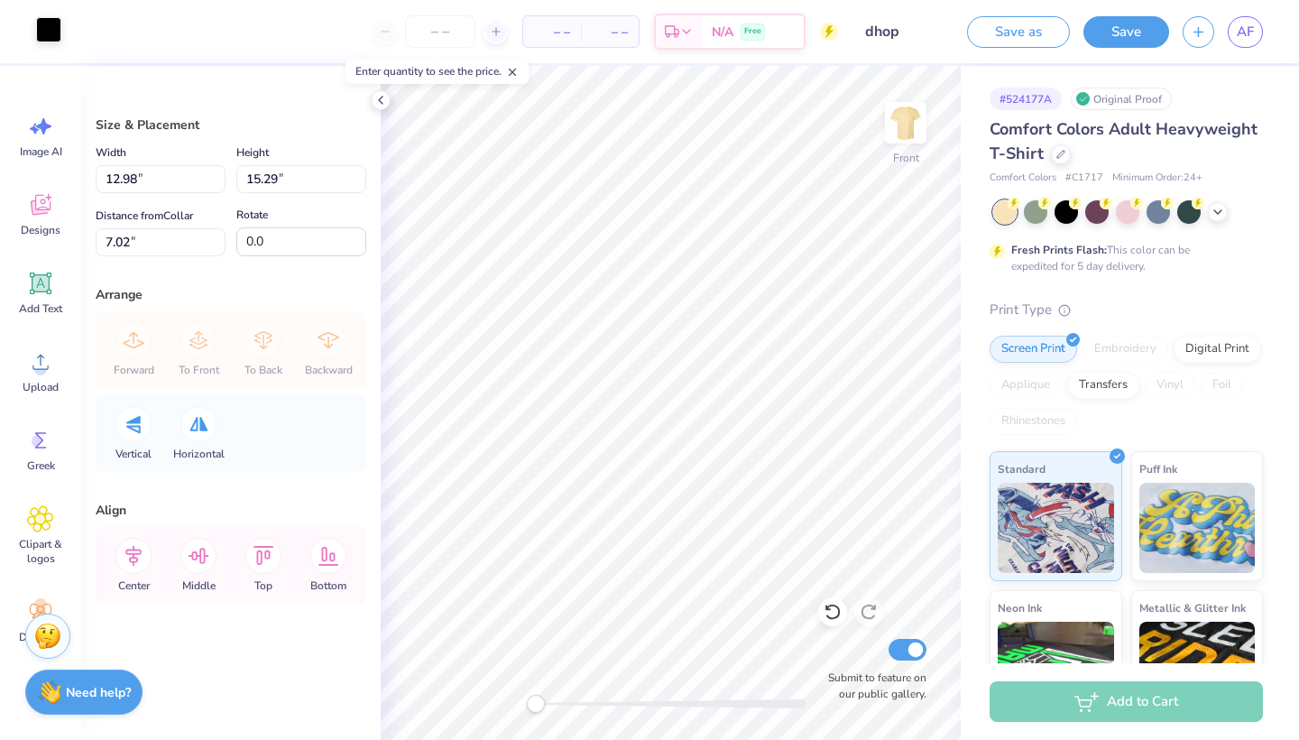
click at [48, 25] on div at bounding box center [48, 29] width 25 height 25
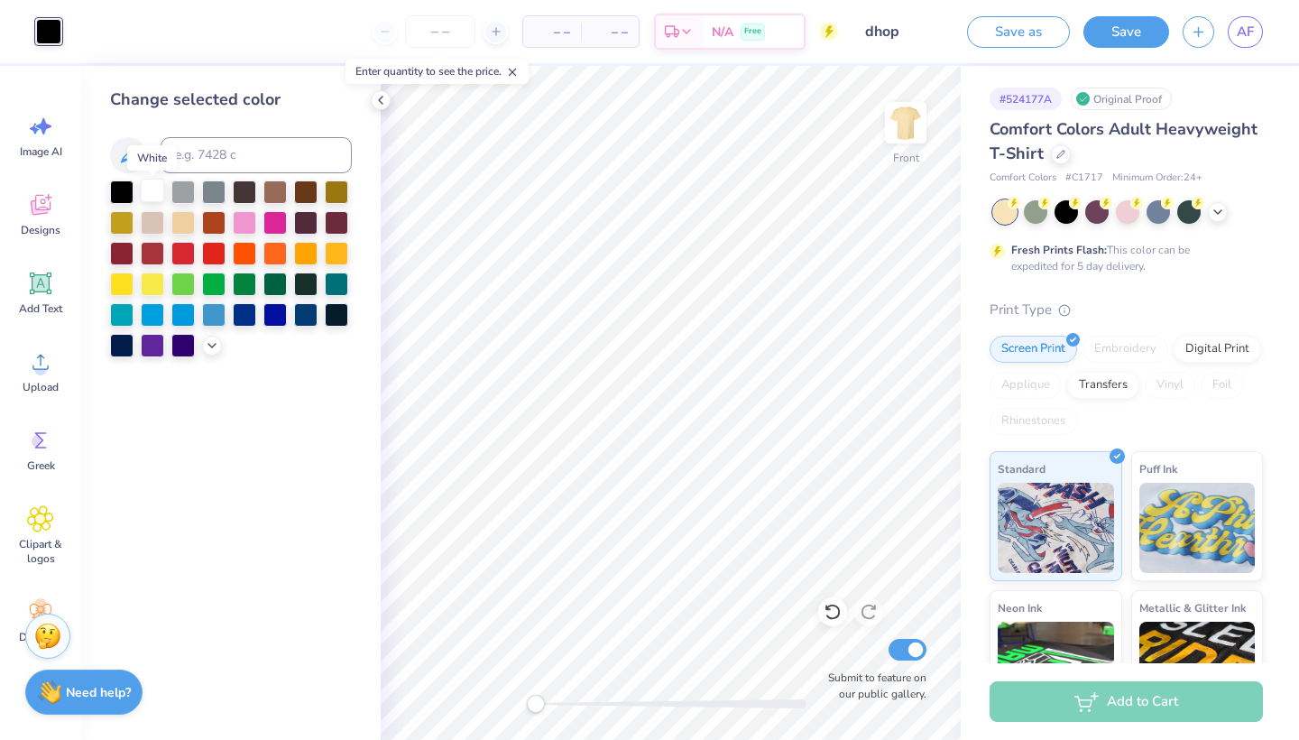
click at [151, 198] on div at bounding box center [152, 190] width 23 height 23
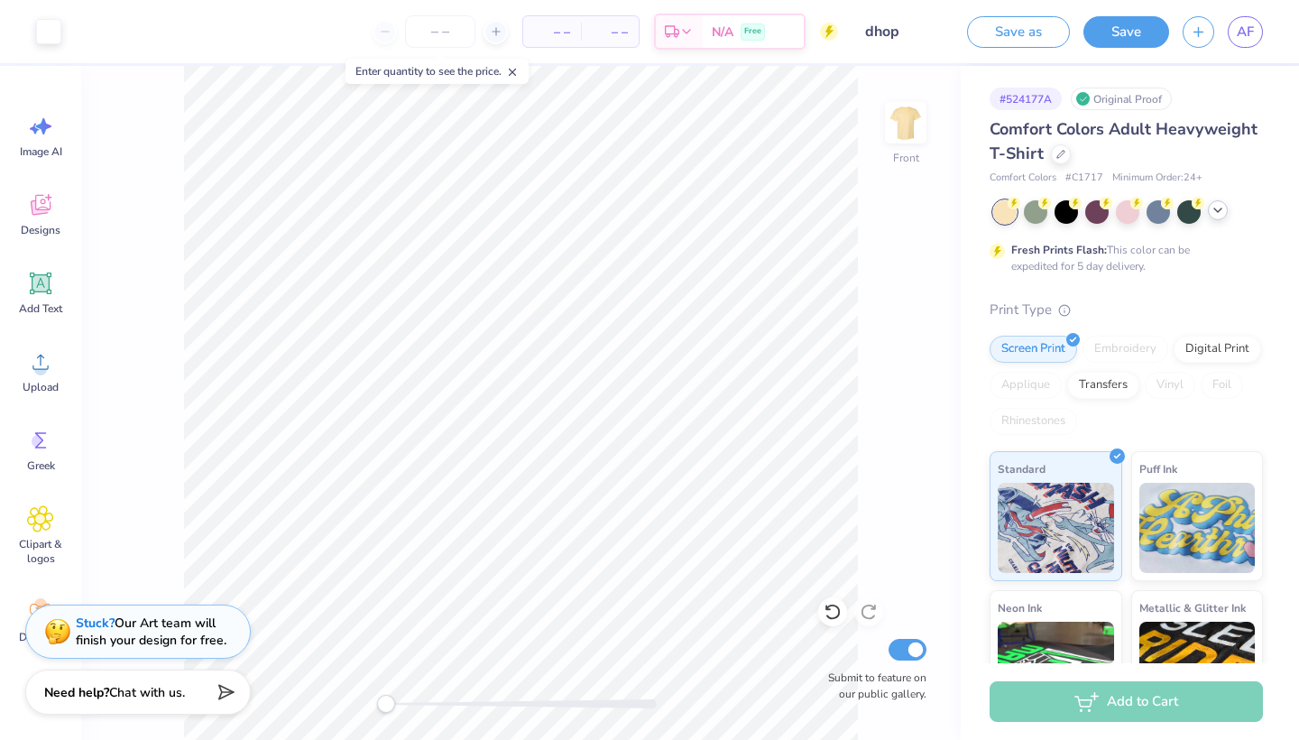
click at [611, 209] on icon at bounding box center [1218, 210] width 14 height 14
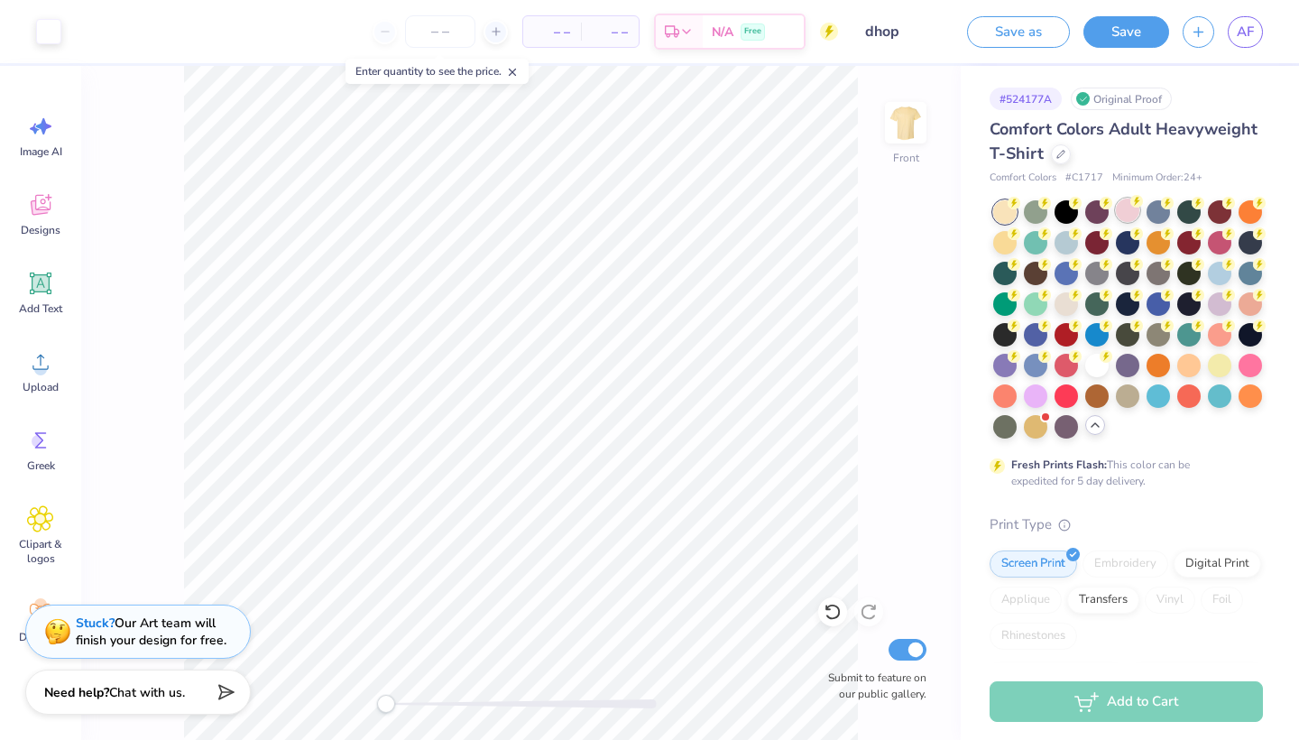
click at [611, 202] on div at bounding box center [1127, 210] width 23 height 23
click at [611, 277] on div at bounding box center [1219, 271] width 23 height 23
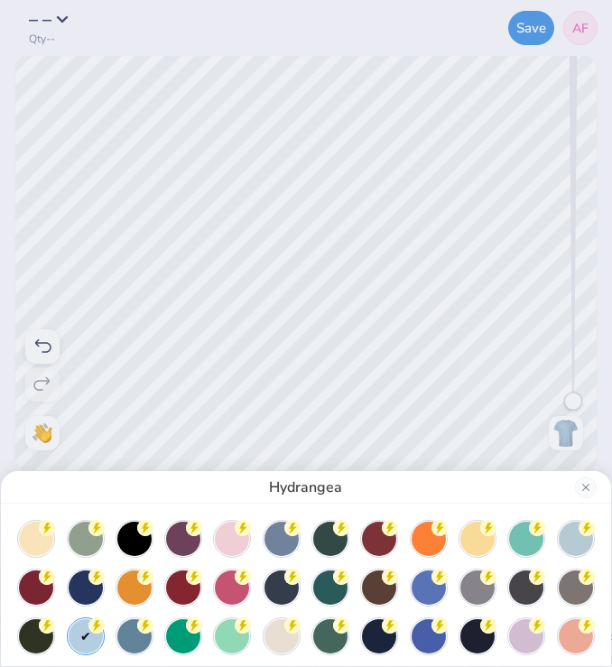
click at [187, 215] on div "Hydrangea" at bounding box center [306, 333] width 612 height 667
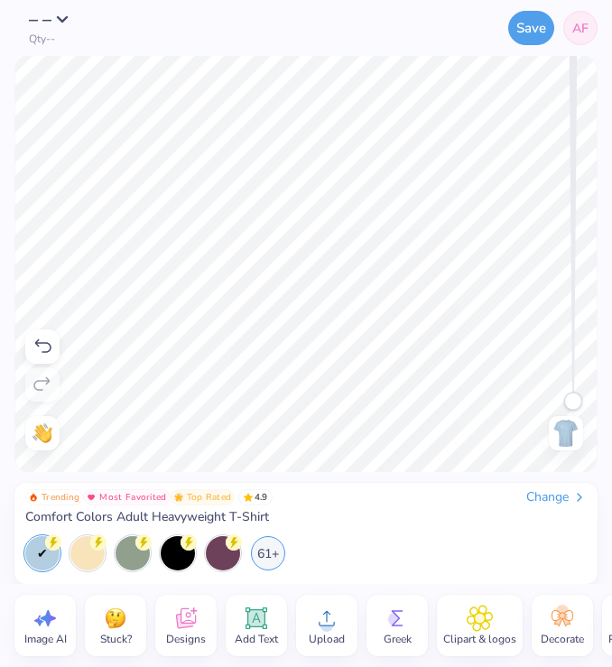
click at [324, 610] on icon at bounding box center [326, 618] width 27 height 27
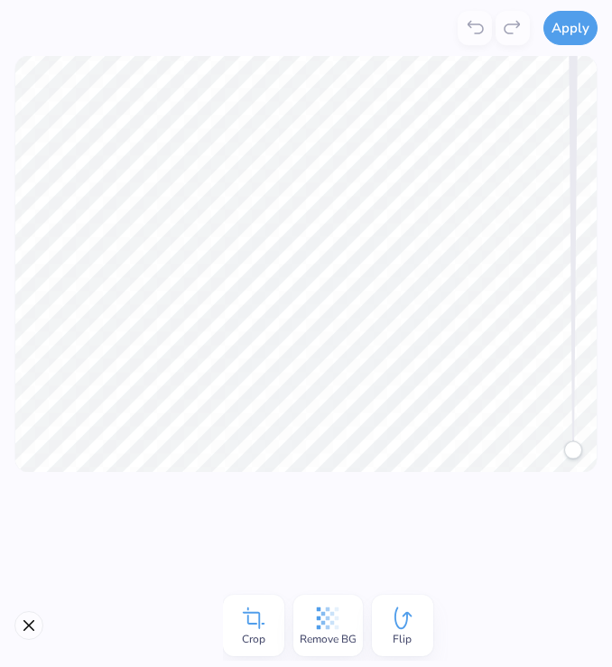
click at [328, 610] on icon at bounding box center [328, 618] width 23 height 23
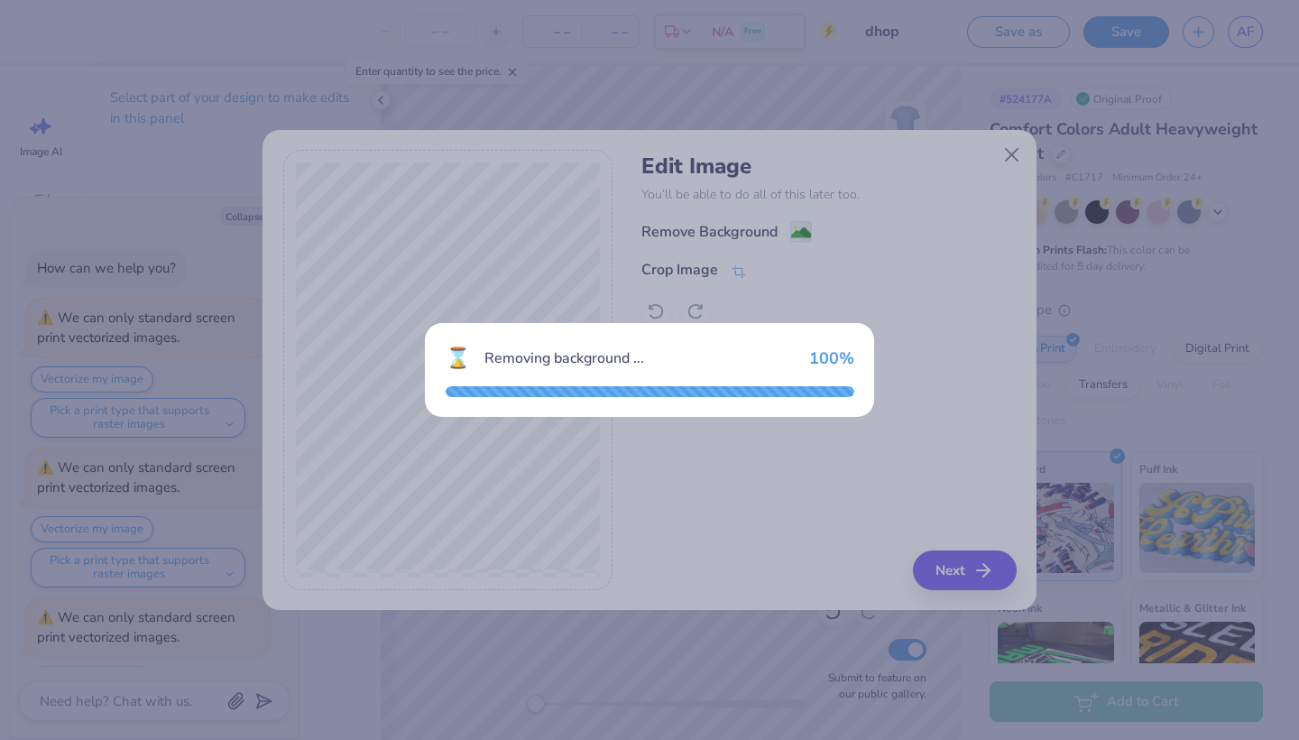
scroll to position [76, 0]
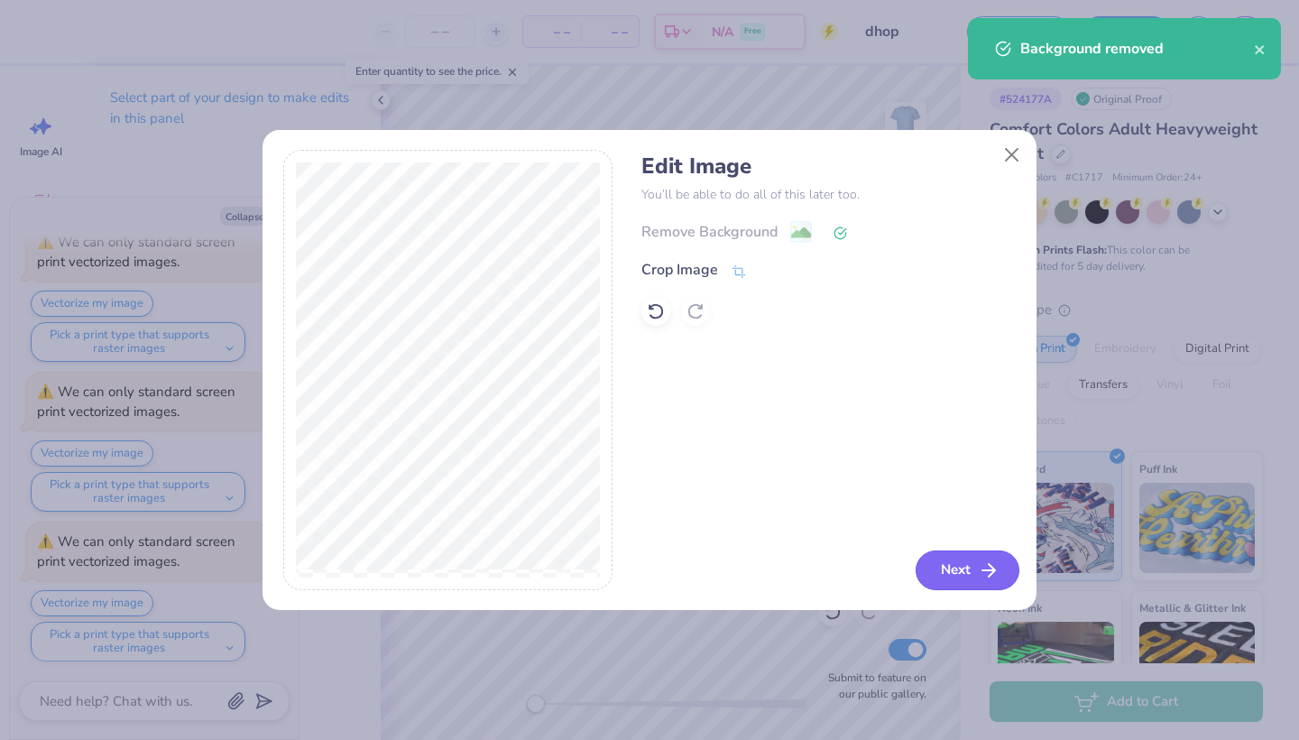
click at [611, 572] on icon "button" at bounding box center [989, 570] width 22 height 22
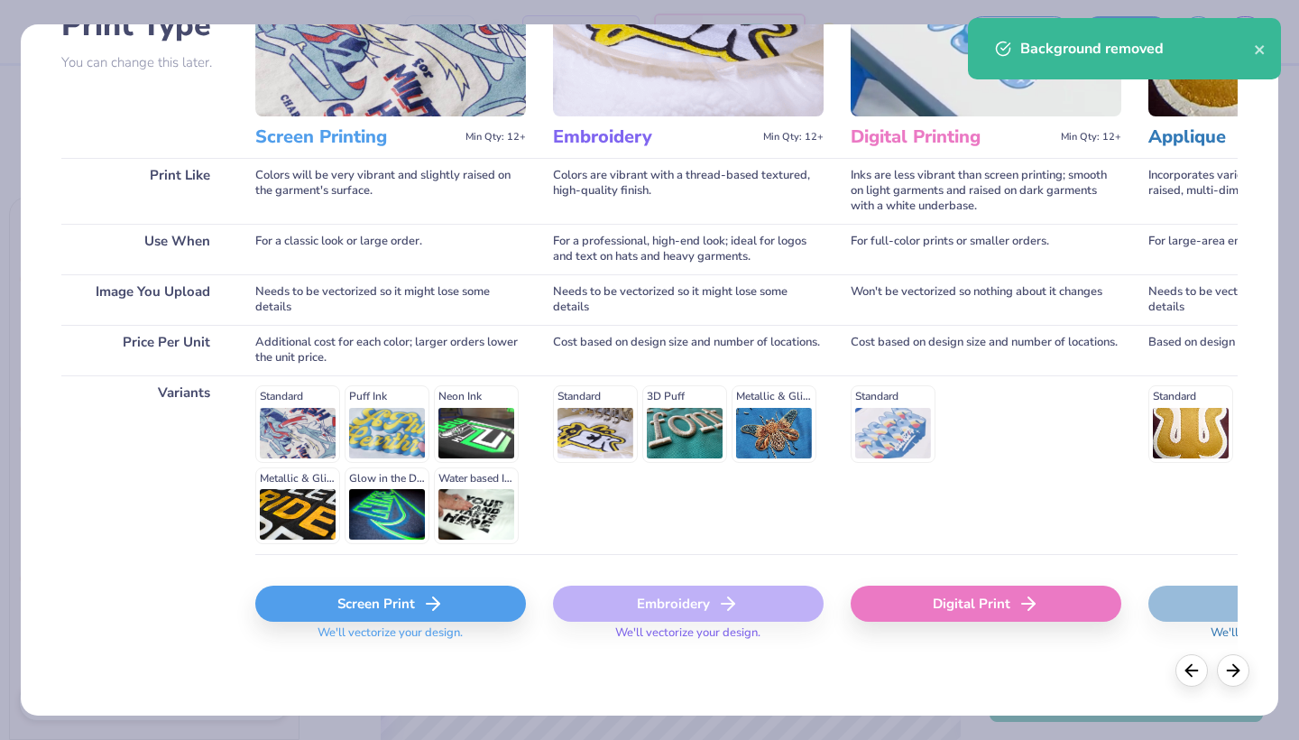
scroll to position [159, 0]
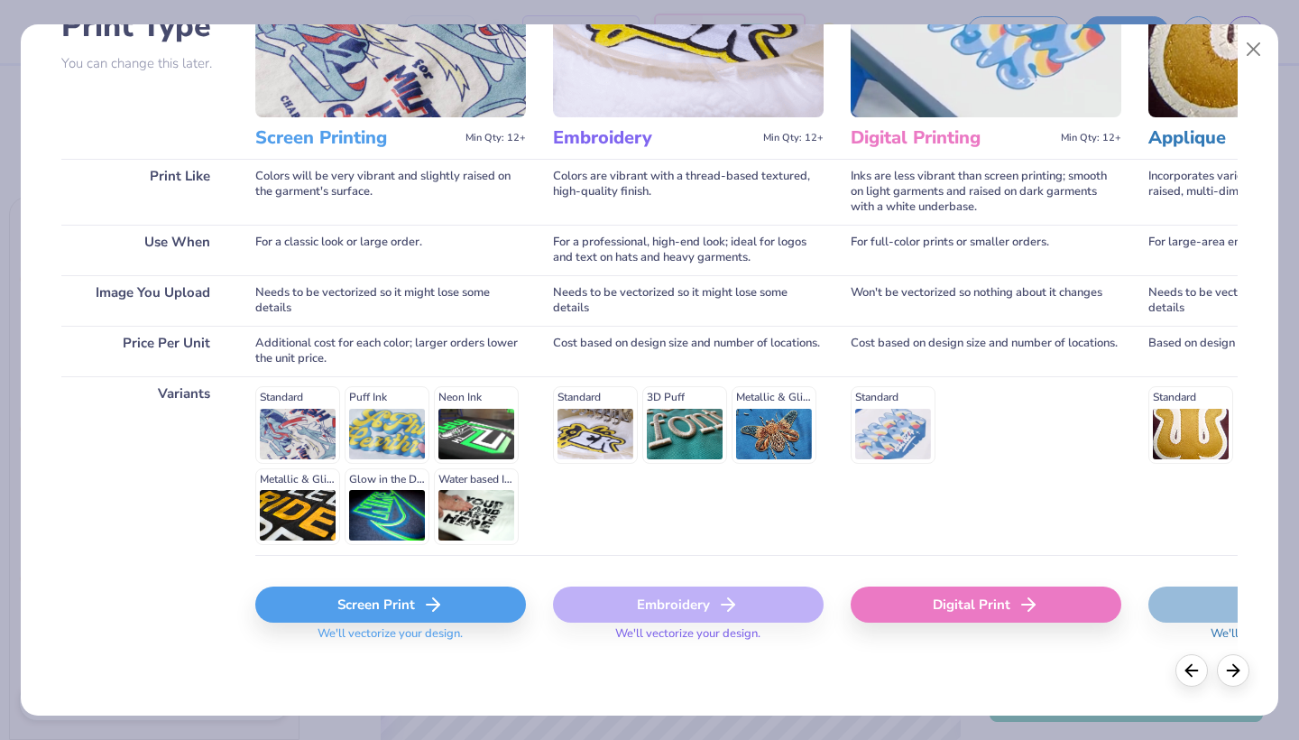
click at [467, 601] on div "Screen Print" at bounding box center [390, 605] width 271 height 36
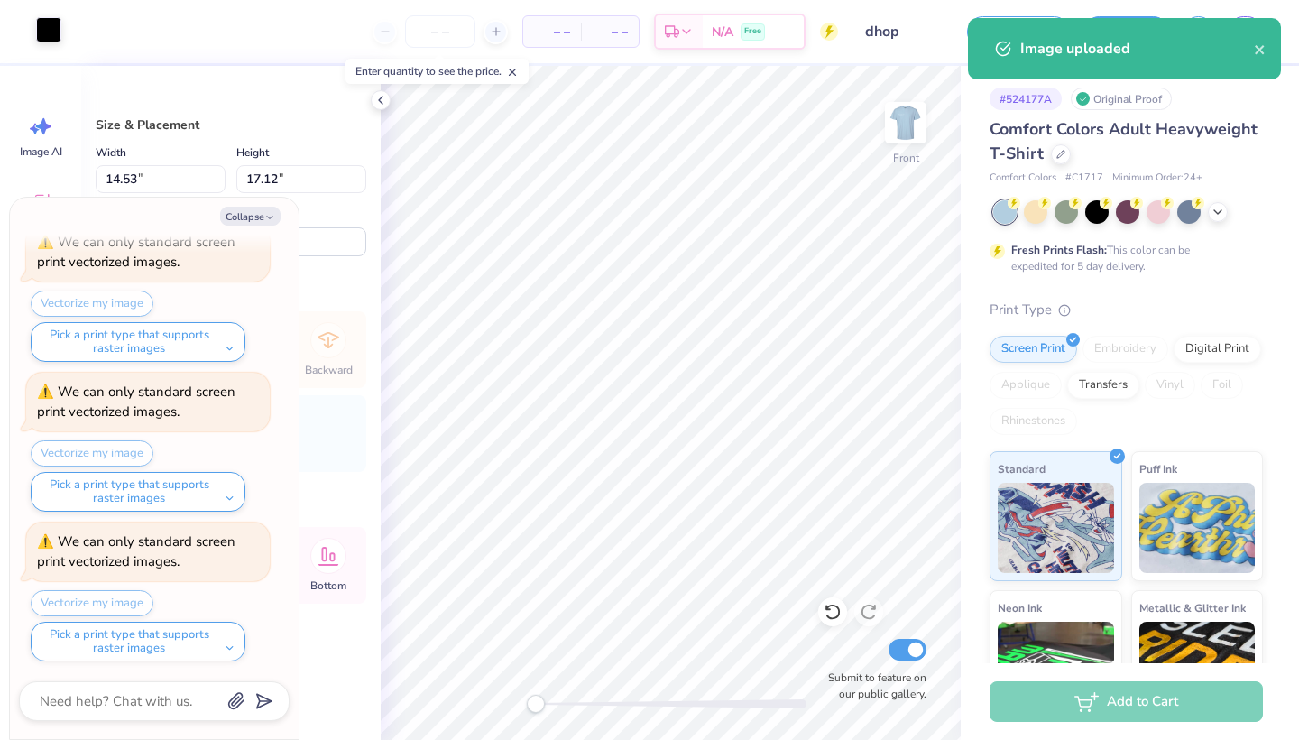
click at [46, 23] on div at bounding box center [48, 29] width 25 height 25
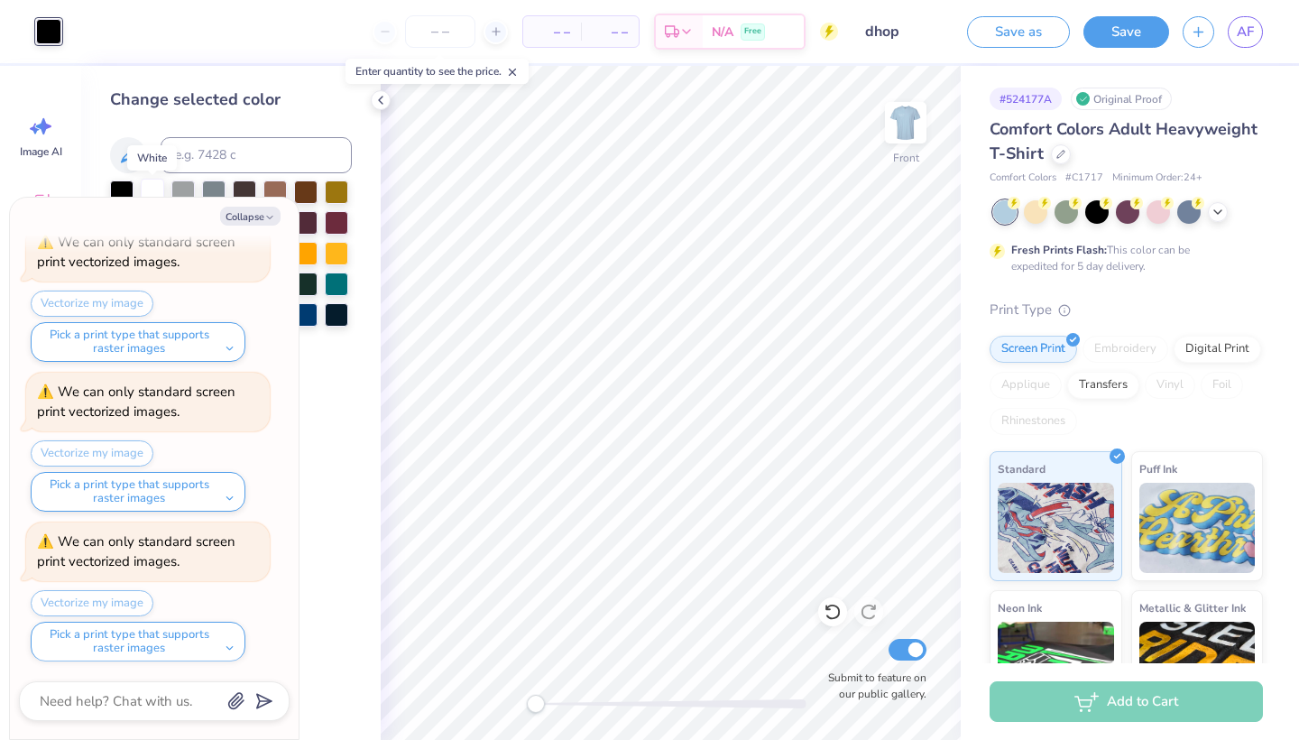
click at [153, 189] on div at bounding box center [152, 190] width 23 height 23
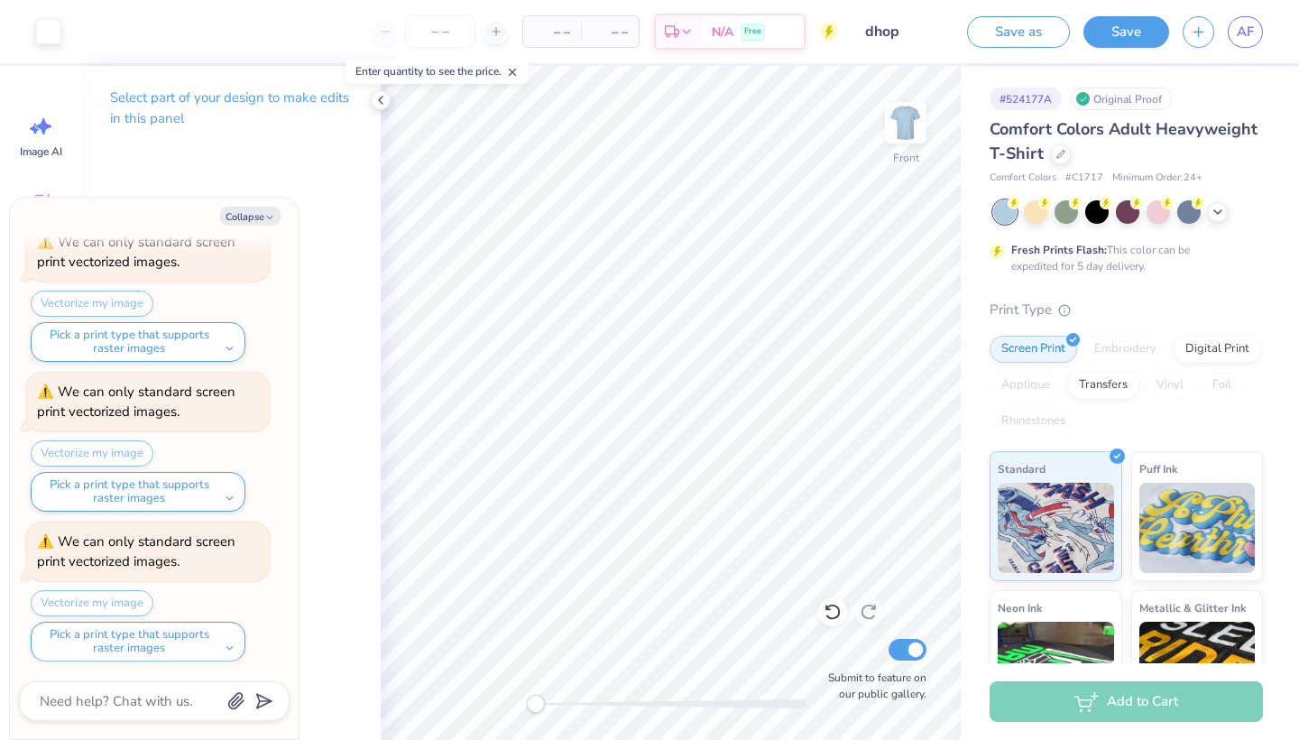
type textarea "x"
